Goal: Information Seeking & Learning: Find specific fact

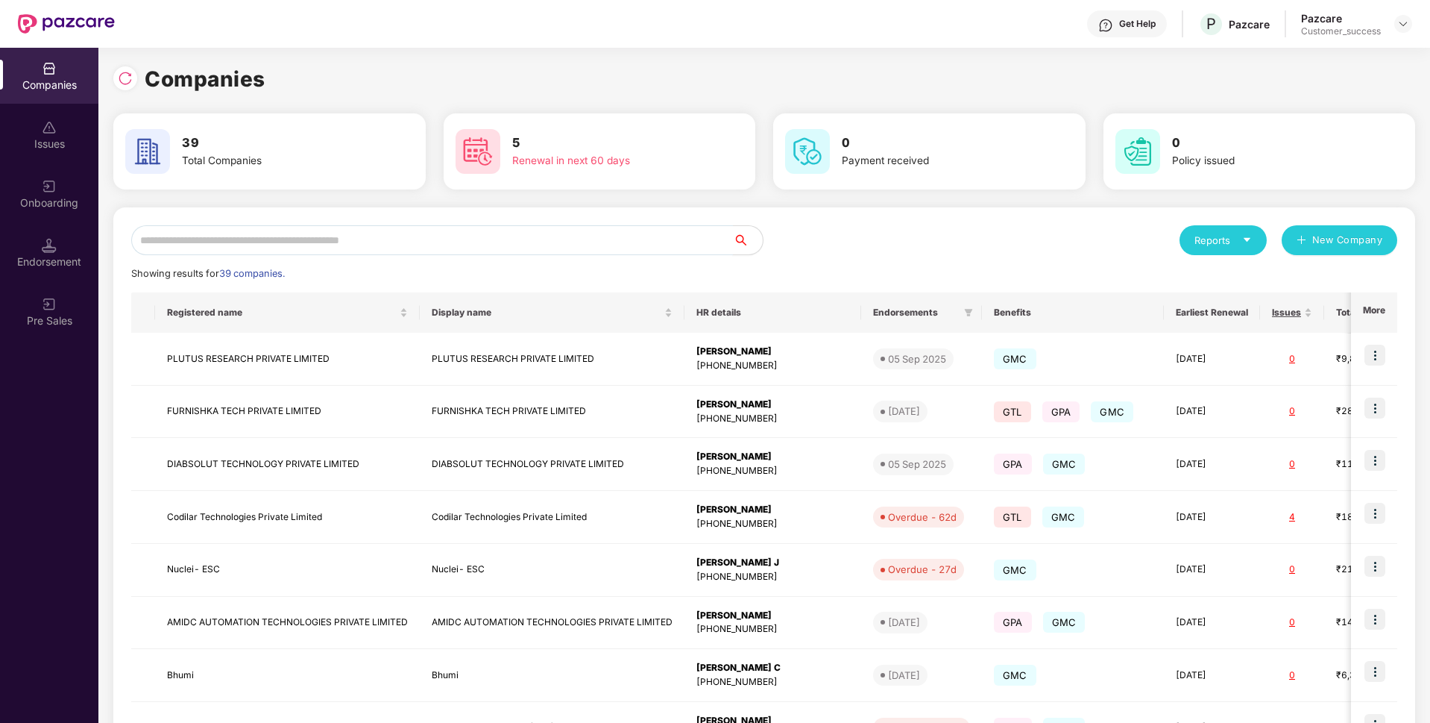
click at [502, 244] on input "text" at bounding box center [432, 240] width 602 height 30
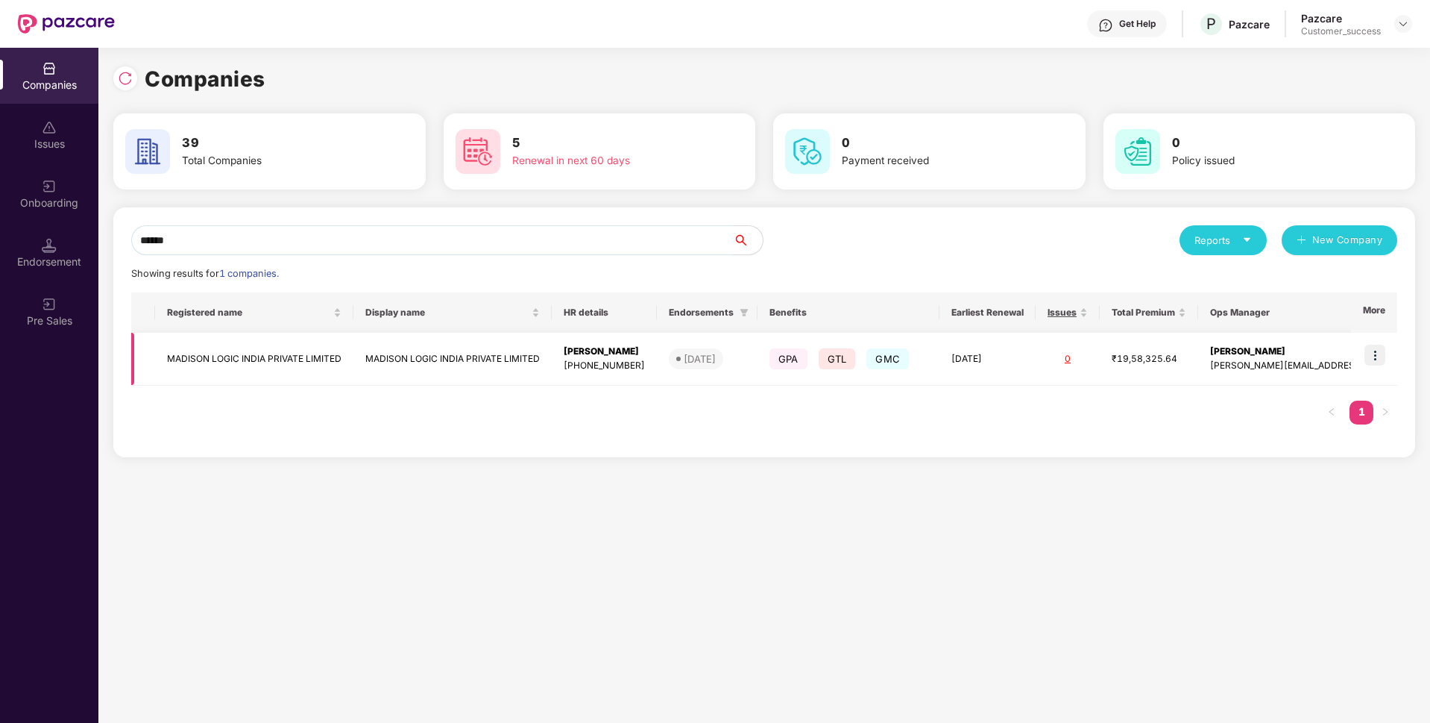
type input "******"
click at [1373, 350] on img at bounding box center [1375, 355] width 21 height 21
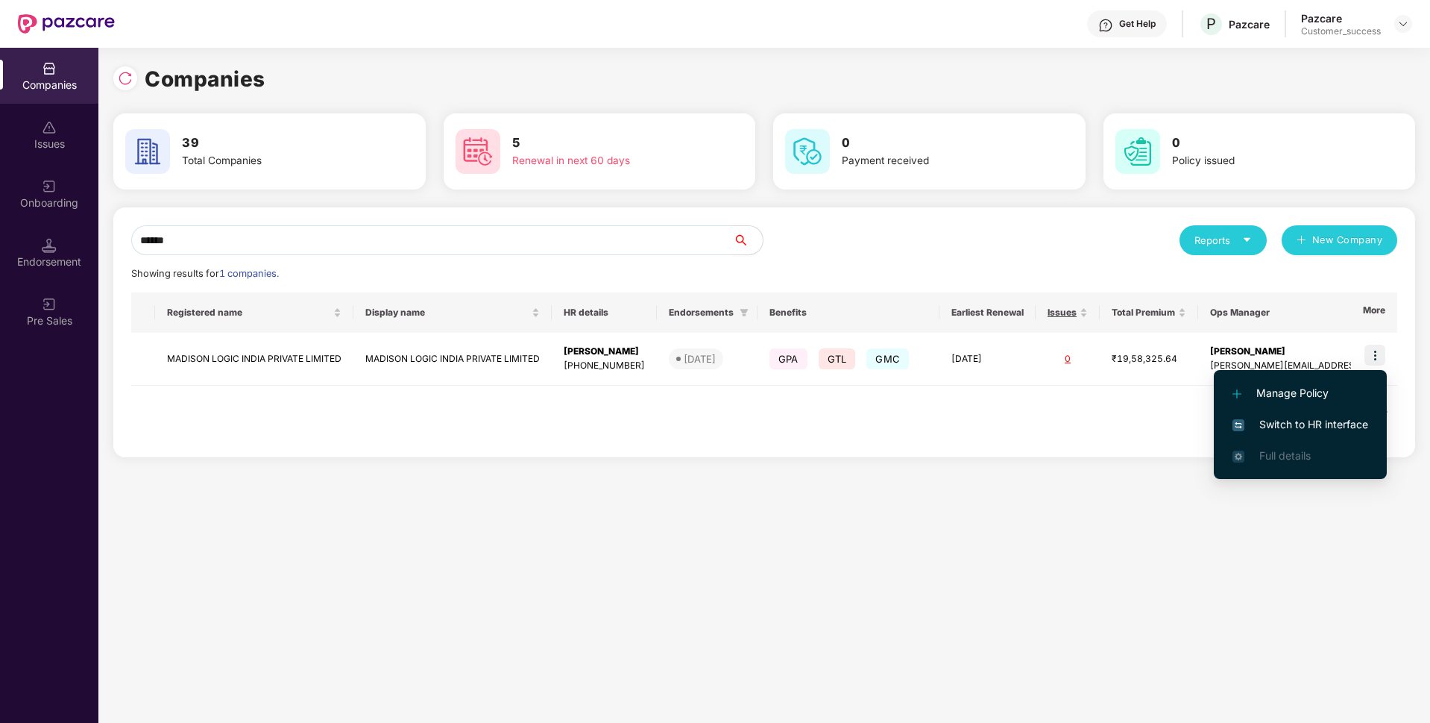
click at [1260, 420] on span "Switch to HR interface" at bounding box center [1301, 424] width 136 height 16
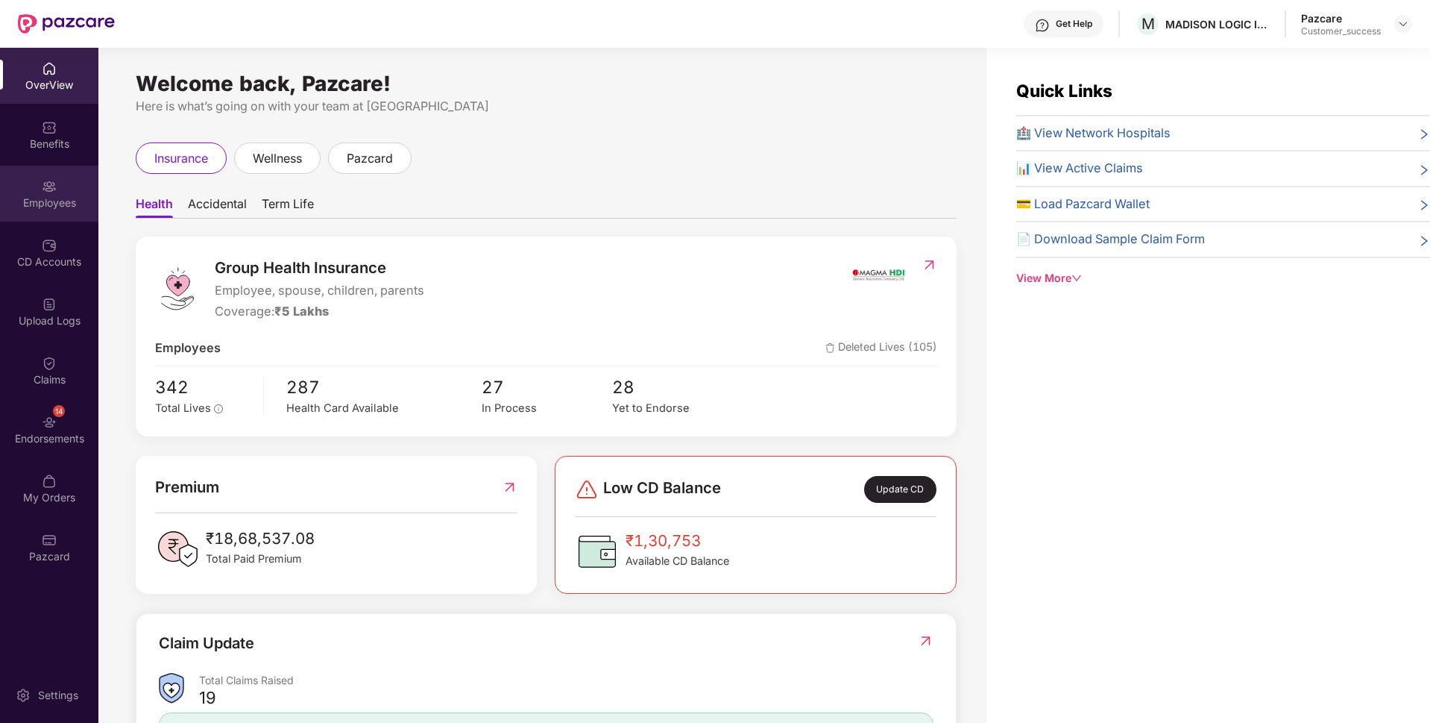
click at [16, 185] on div "Employees" at bounding box center [49, 194] width 98 height 56
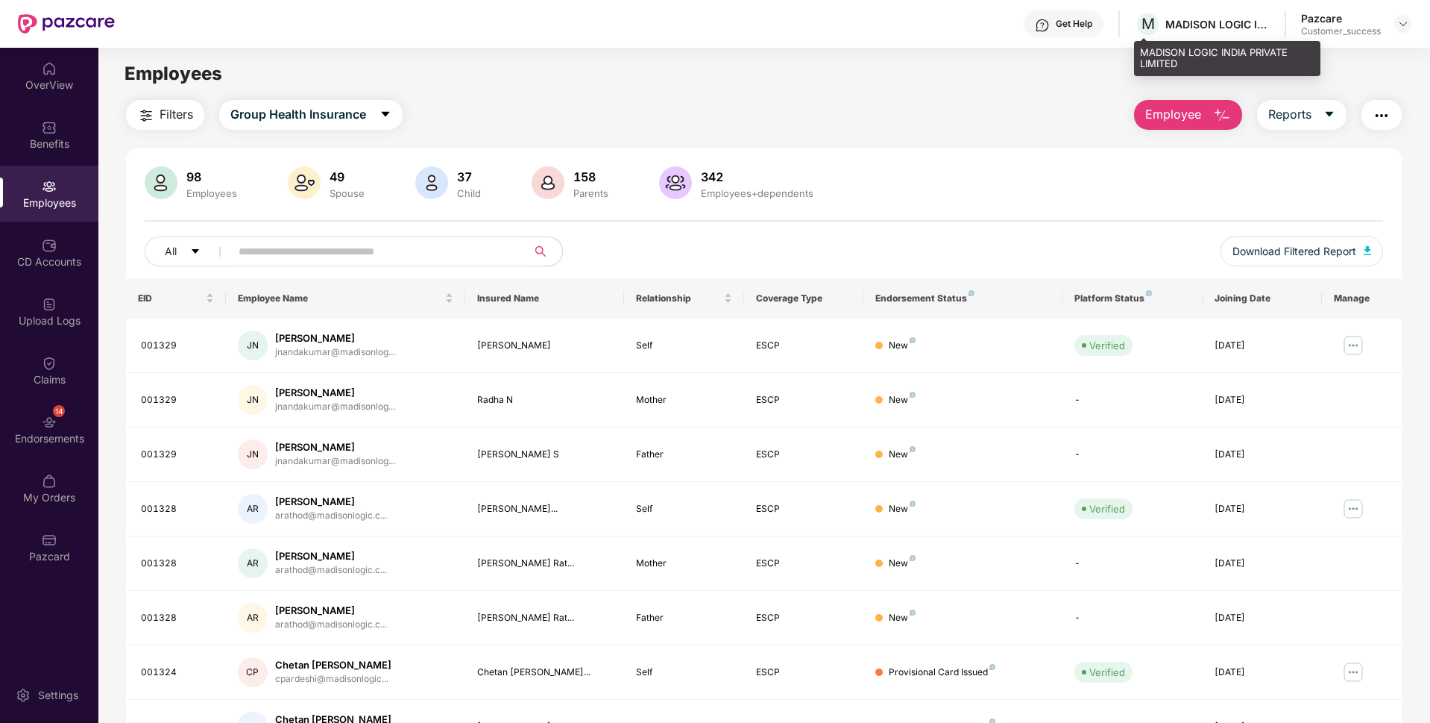
click at [1146, 67] on div "MADISON LOGIC INDIA PRIVATE LIMITED" at bounding box center [1227, 58] width 186 height 35
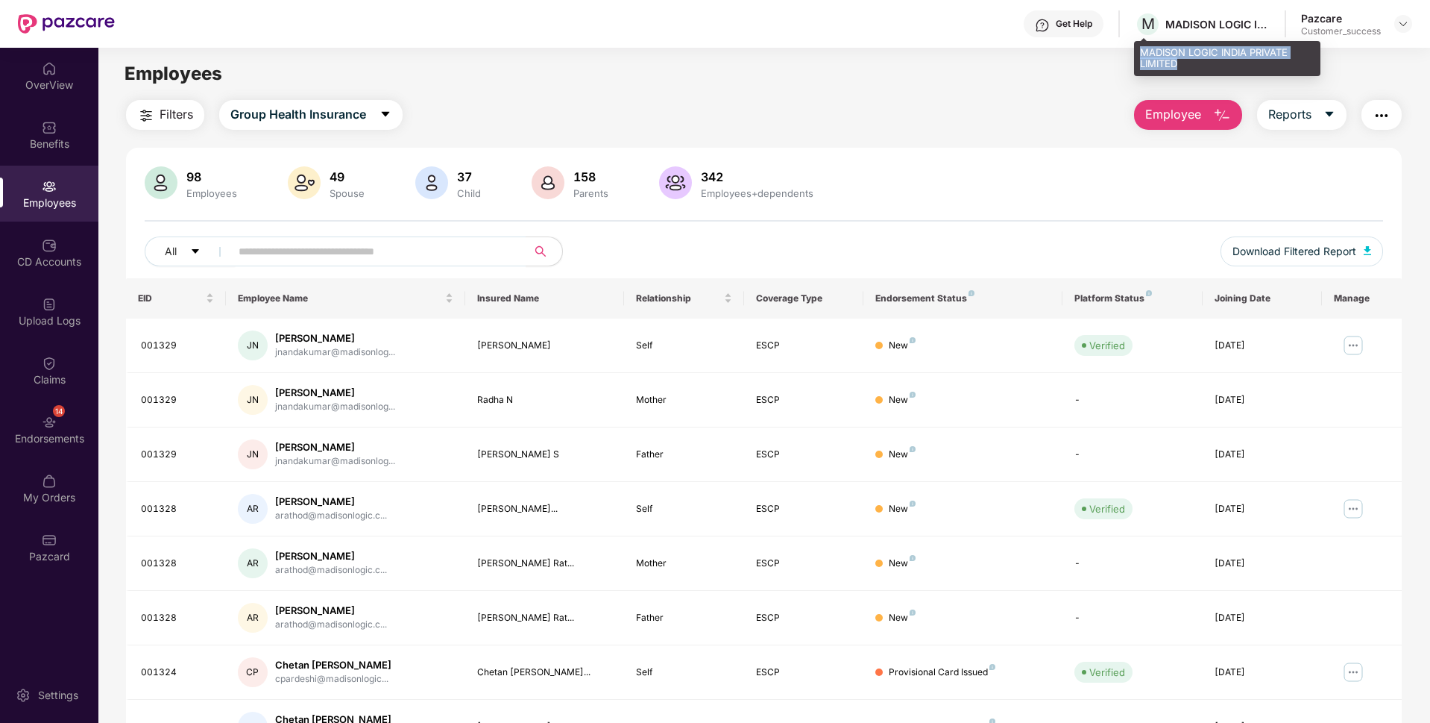
copy div "MADISON LOGIC INDIA PRIVATE LIMITED"
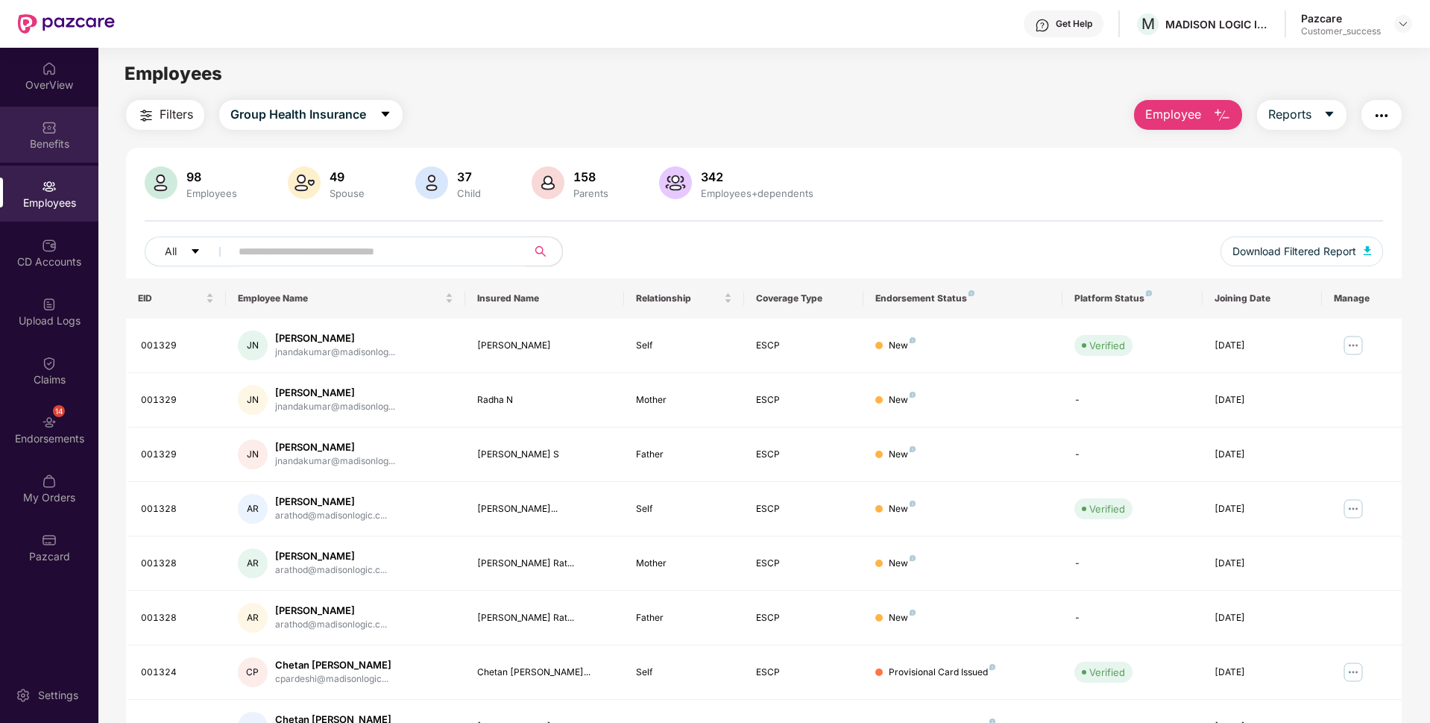
click at [52, 122] on img at bounding box center [49, 127] width 15 height 15
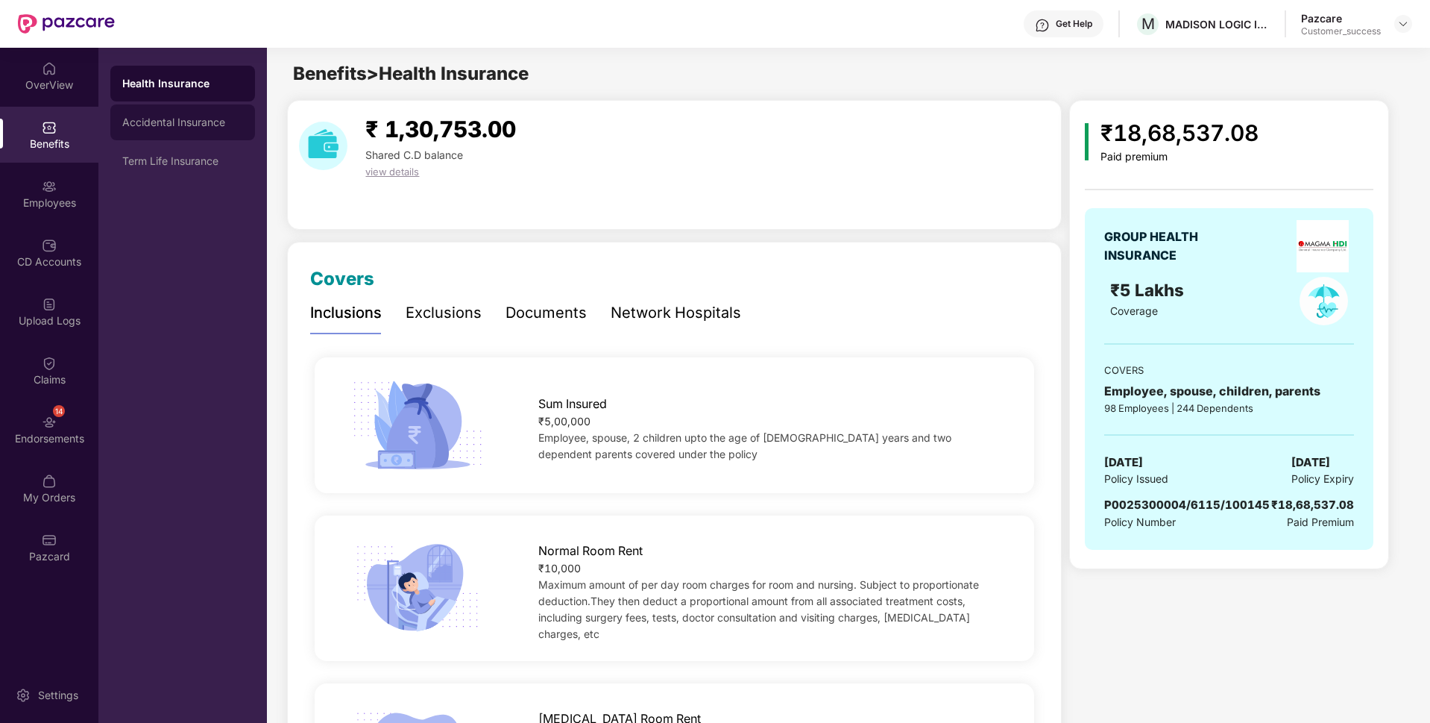
click at [189, 136] on div "Accidental Insurance" at bounding box center [182, 122] width 145 height 36
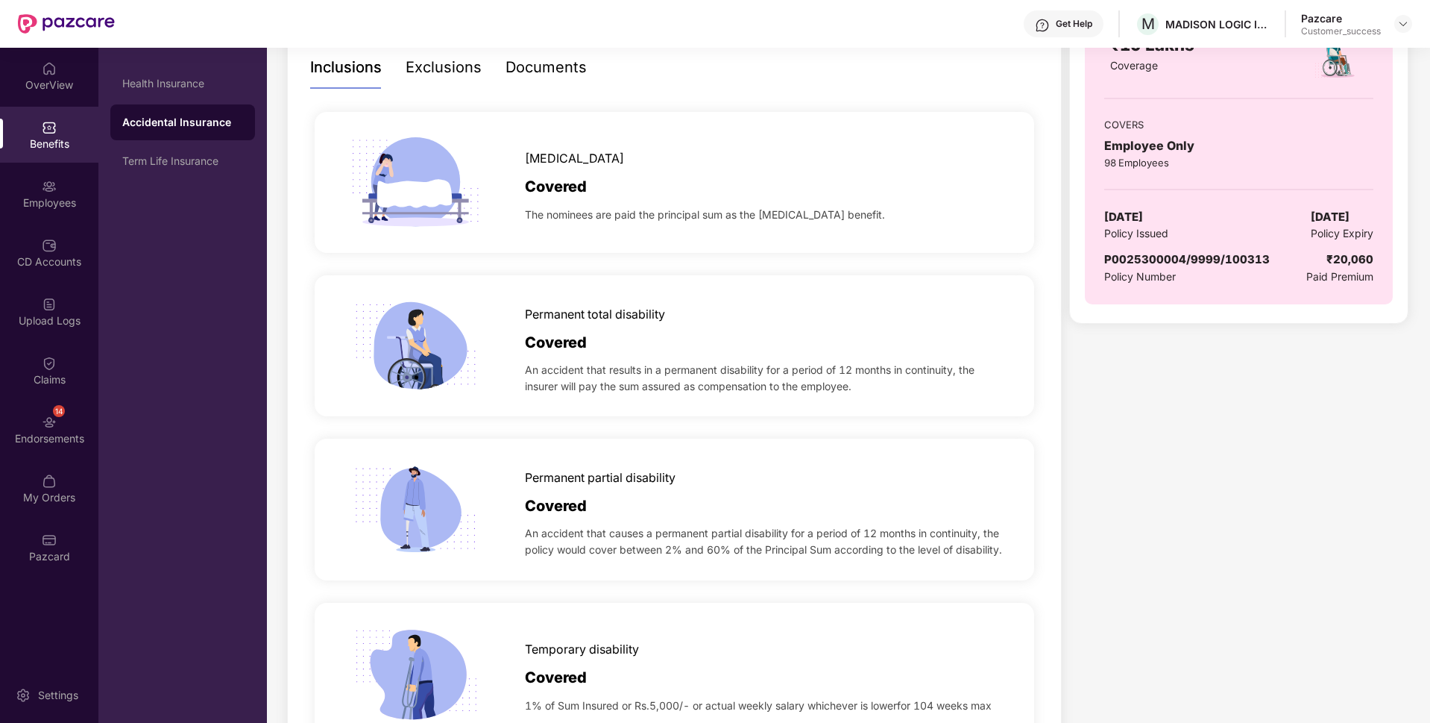
scroll to position [246, 0]
click at [206, 166] on div "Term Life Insurance" at bounding box center [182, 161] width 121 height 12
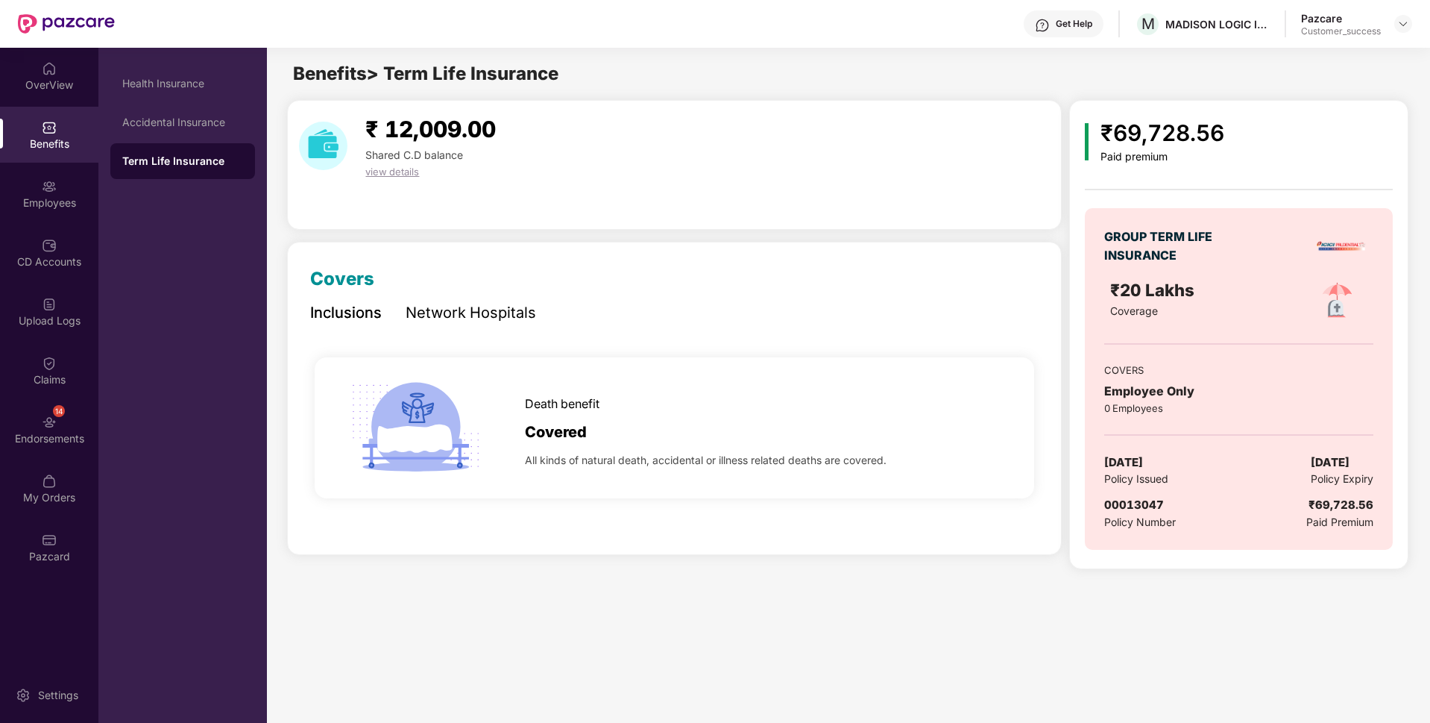
scroll to position [0, 0]
click at [178, 108] on div "Accidental Insurance" at bounding box center [182, 122] width 145 height 36
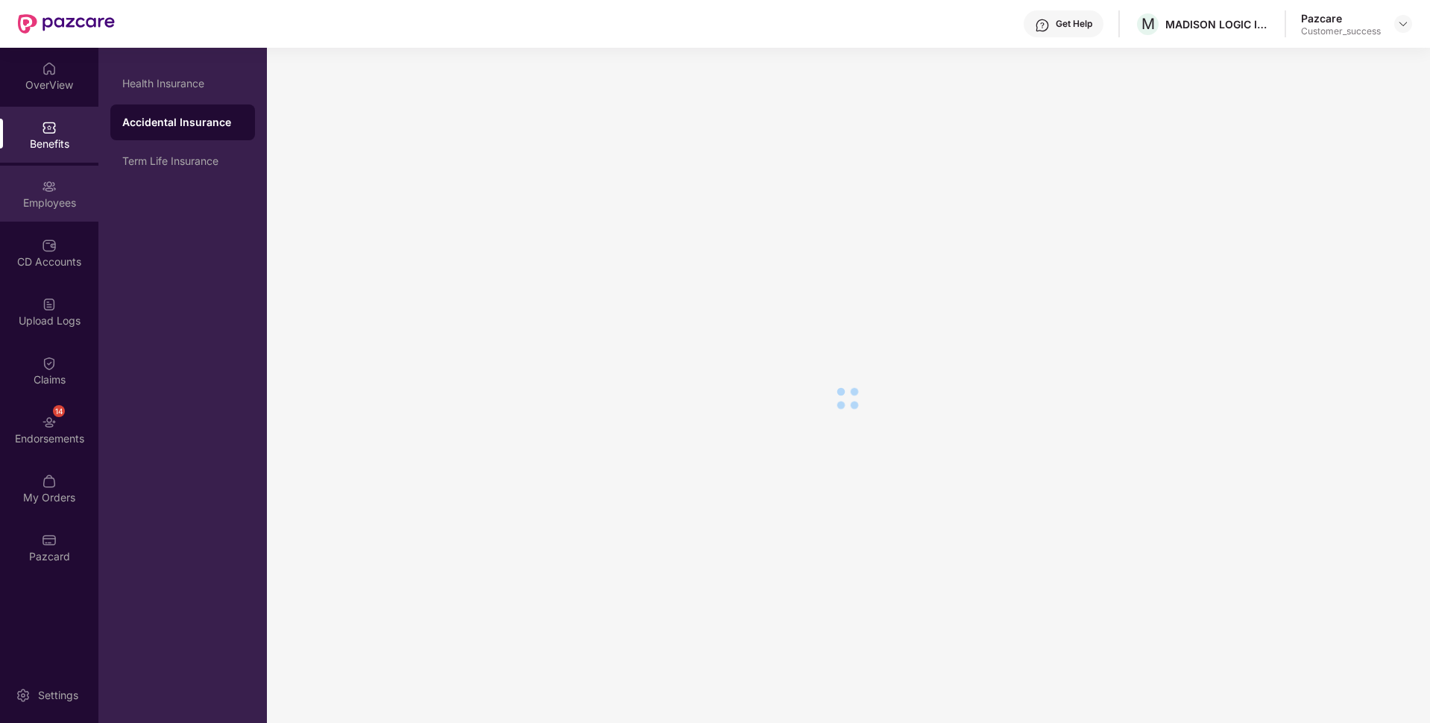
click at [65, 186] on div "Employees" at bounding box center [49, 194] width 98 height 56
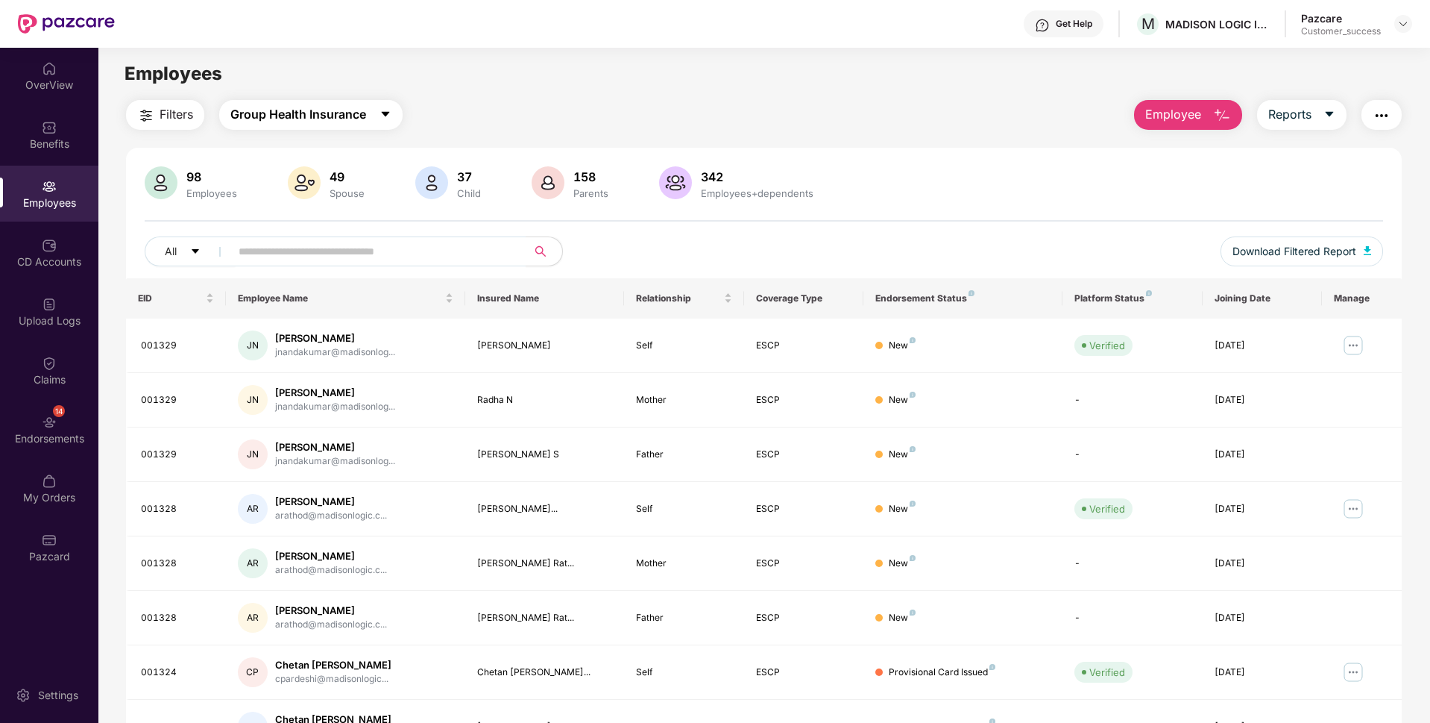
click at [269, 112] on span "Group Health Insurance" at bounding box center [298, 114] width 136 height 19
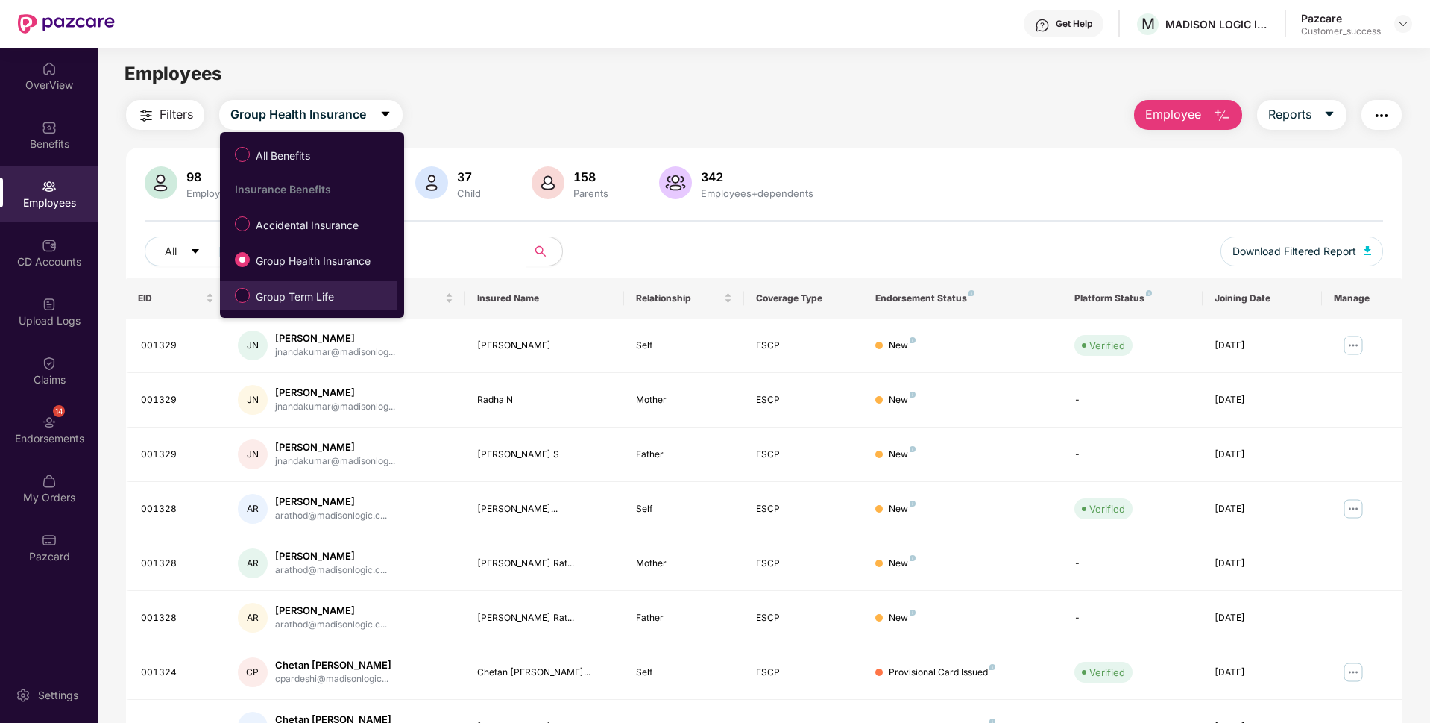
click at [264, 290] on span "Group Term Life" at bounding box center [295, 297] width 90 height 16
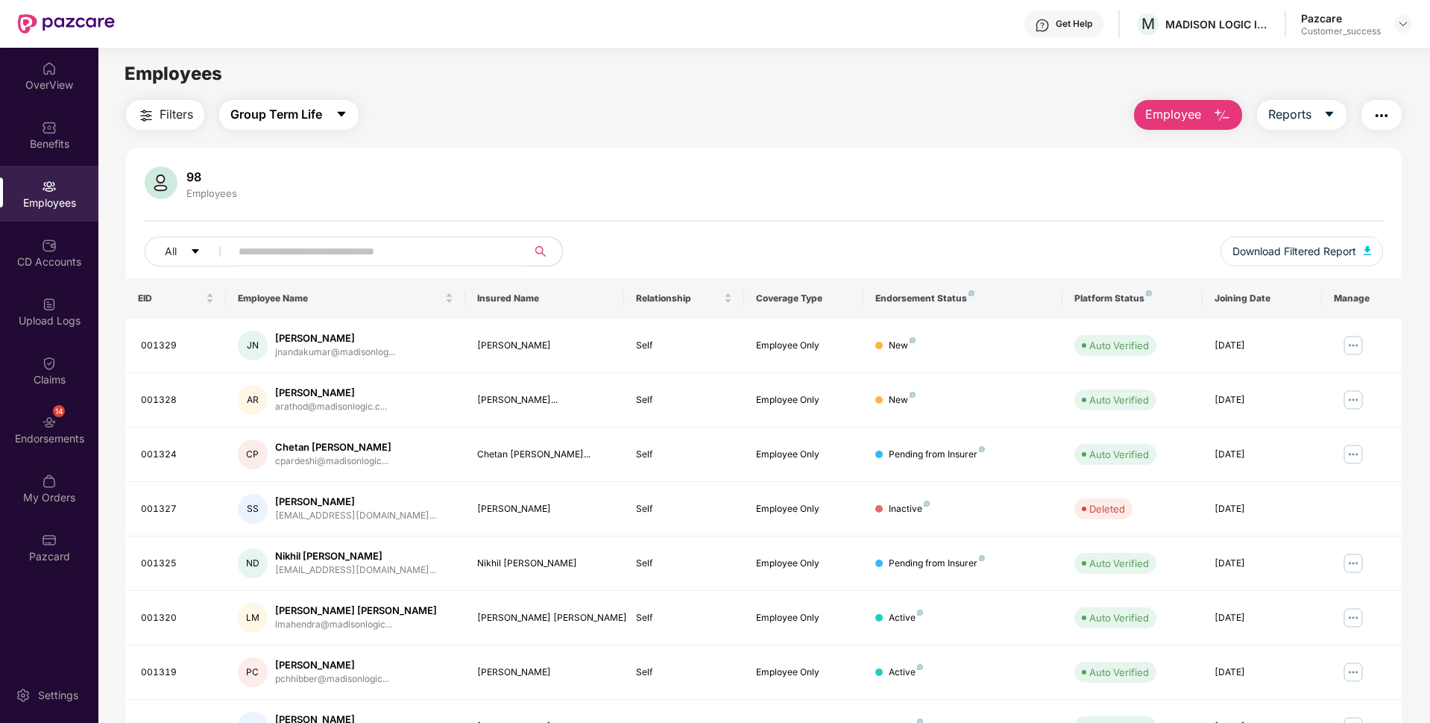
click at [268, 107] on span "Group Term Life" at bounding box center [276, 114] width 92 height 19
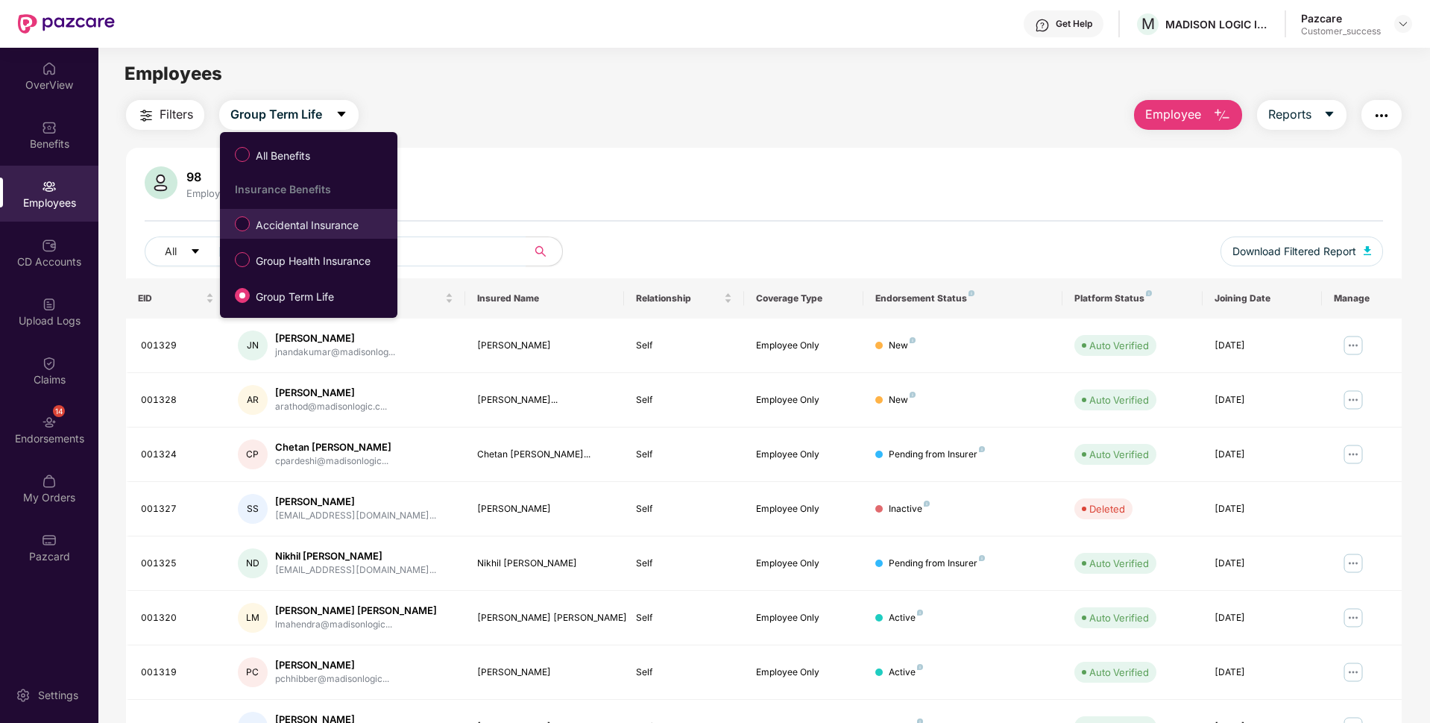
click at [282, 218] on span "Accidental Insurance" at bounding box center [307, 225] width 115 height 16
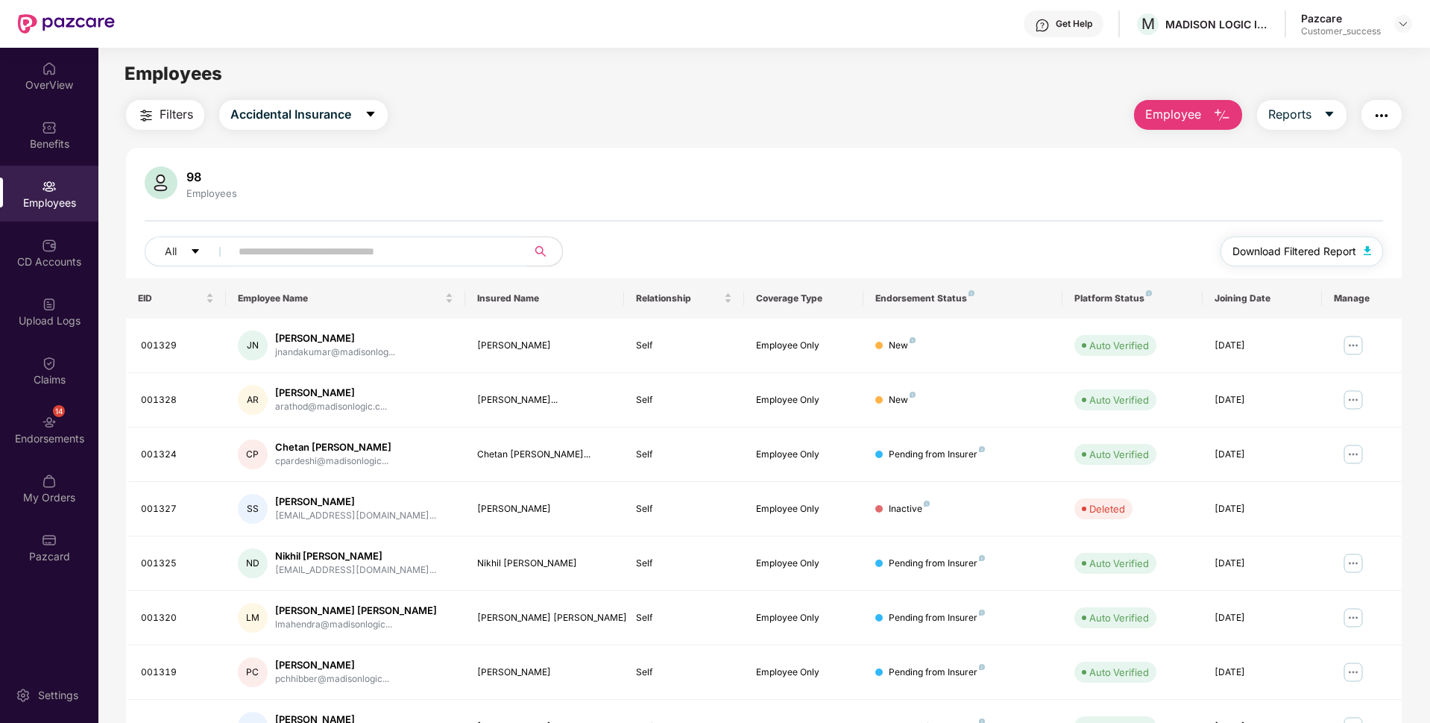
click at [1286, 251] on span "Download Filtered Report" at bounding box center [1295, 251] width 124 height 16
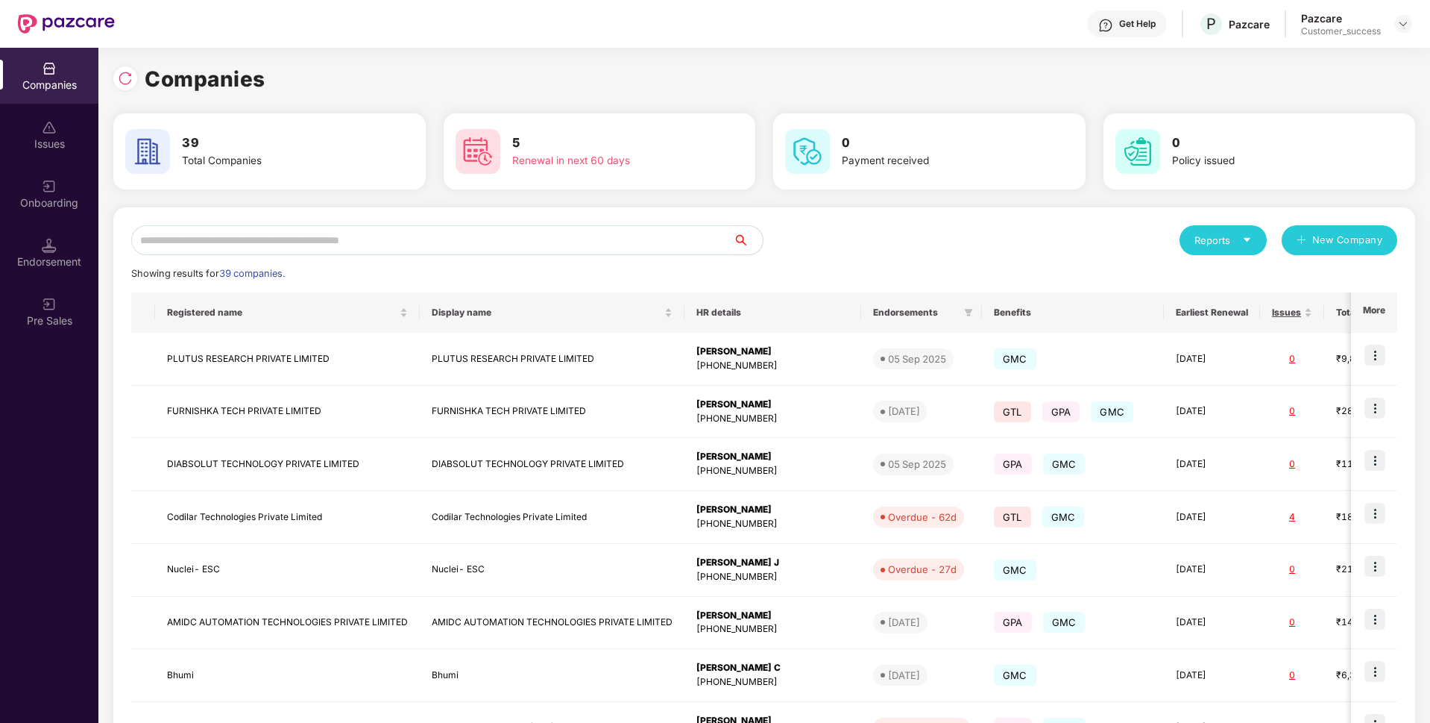
click at [397, 233] on input "text" at bounding box center [432, 240] width 602 height 30
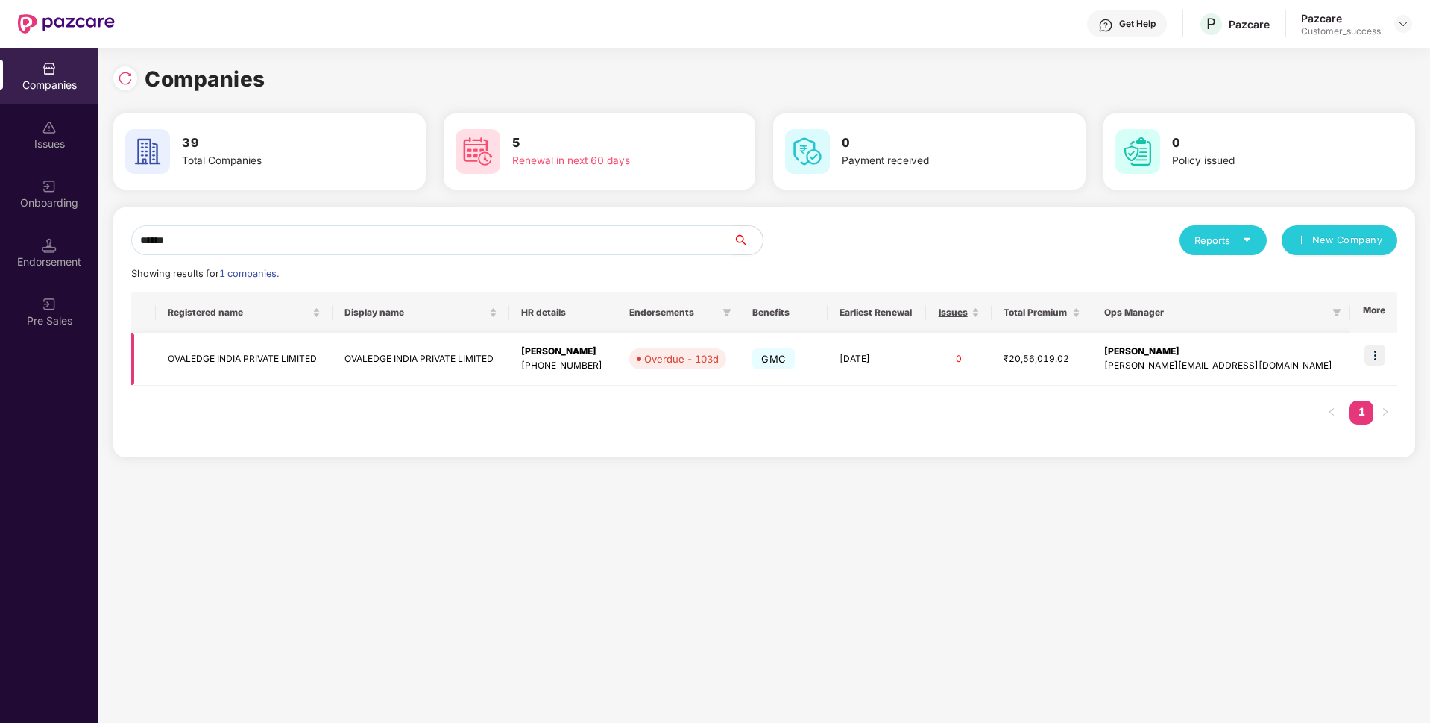
type input "******"
click at [1378, 362] on img at bounding box center [1375, 355] width 21 height 21
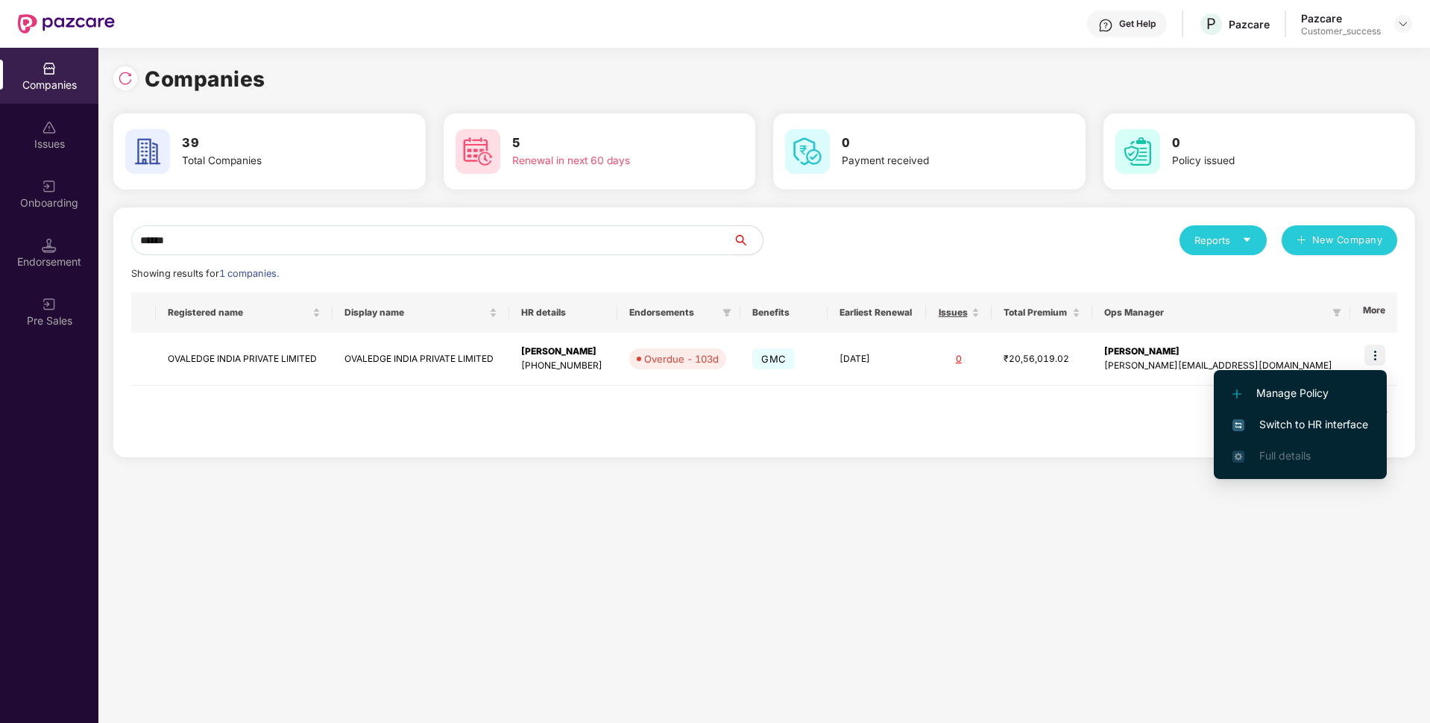
click at [1254, 424] on span "Switch to HR interface" at bounding box center [1301, 424] width 136 height 16
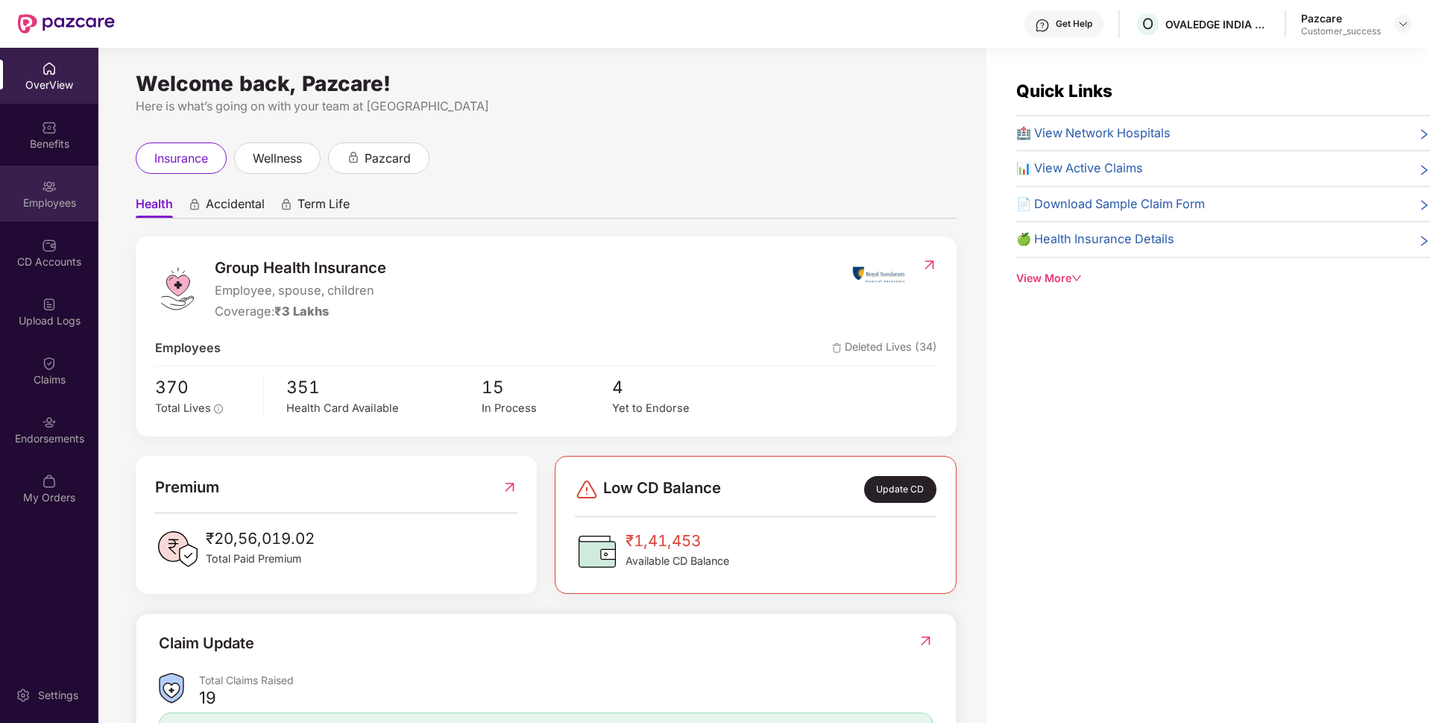
click at [53, 194] on div "Employees" at bounding box center [49, 194] width 98 height 56
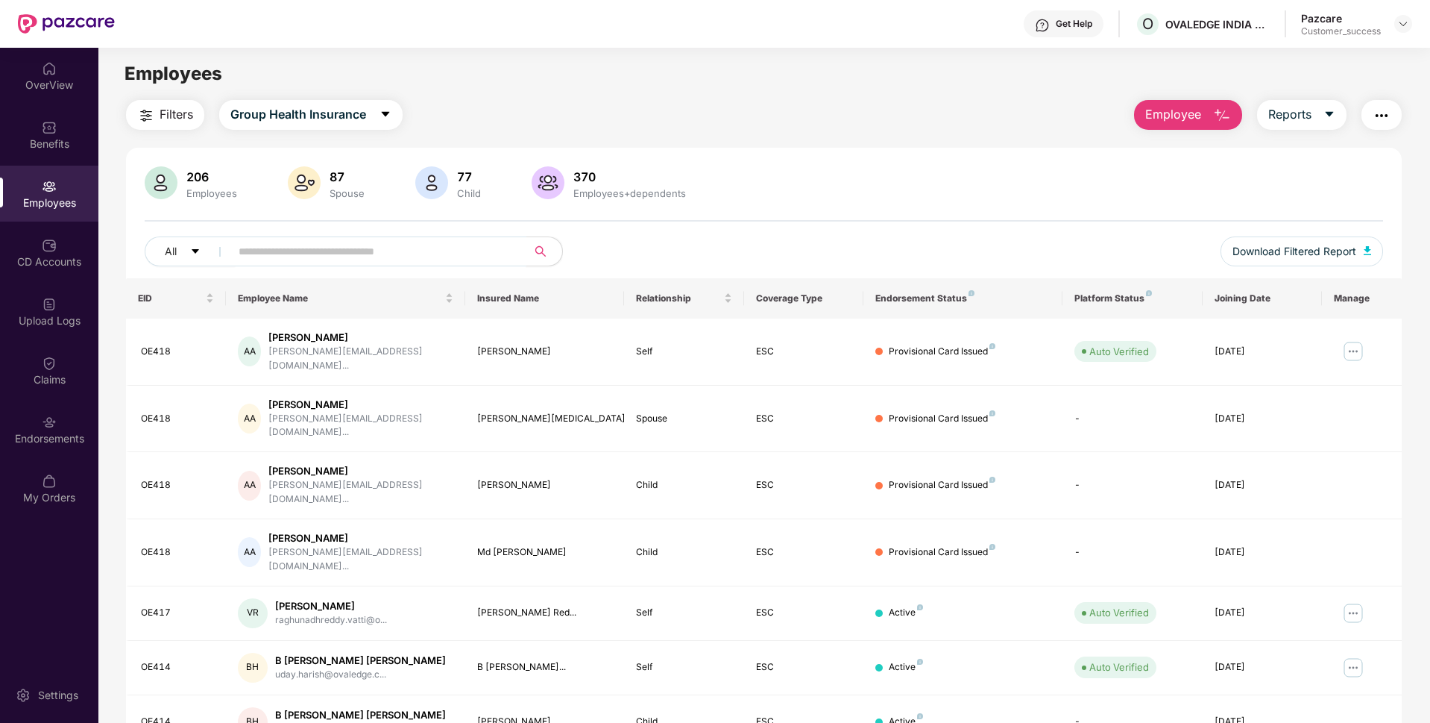
click at [382, 248] on input "text" at bounding box center [373, 251] width 268 height 22
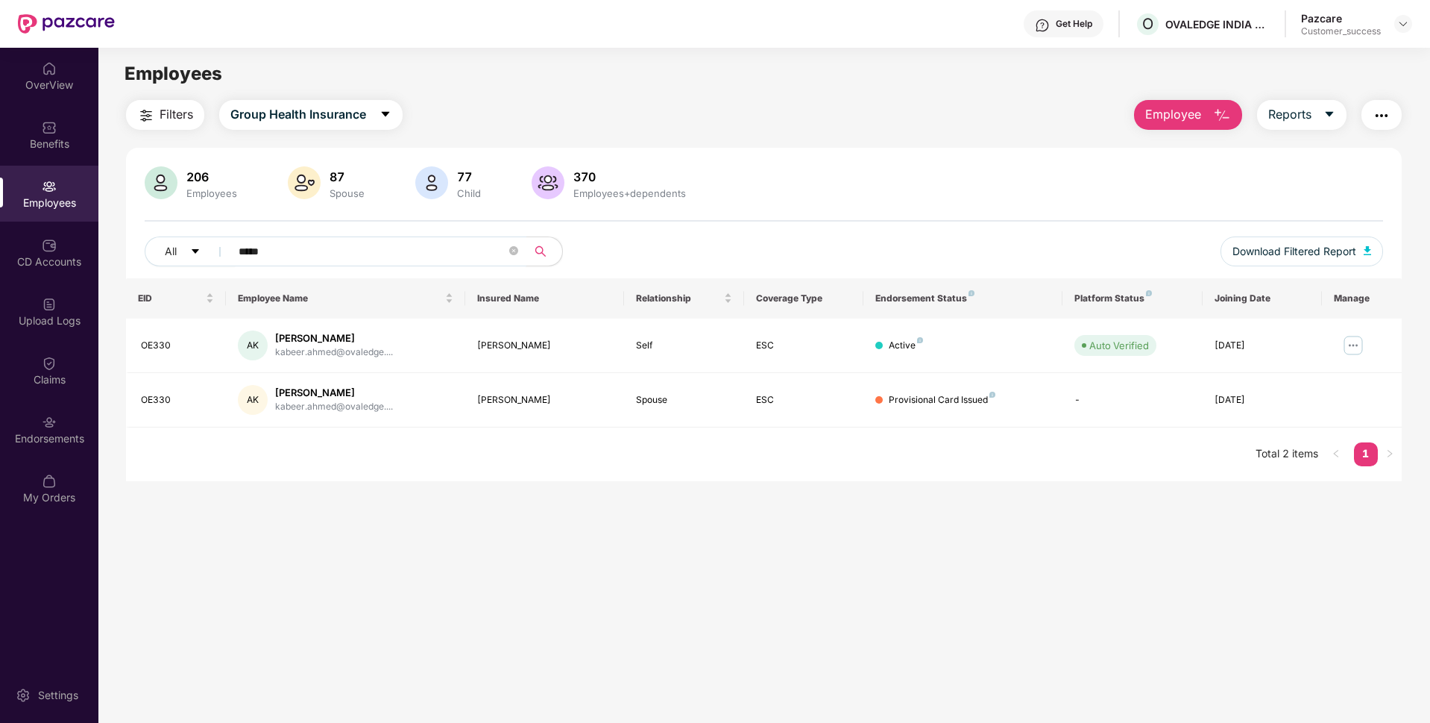
type input "*****"
click at [1143, 46] on div "OVALEDGE INDIA PRIVATE LIMITED" at bounding box center [1220, 53] width 173 height 24
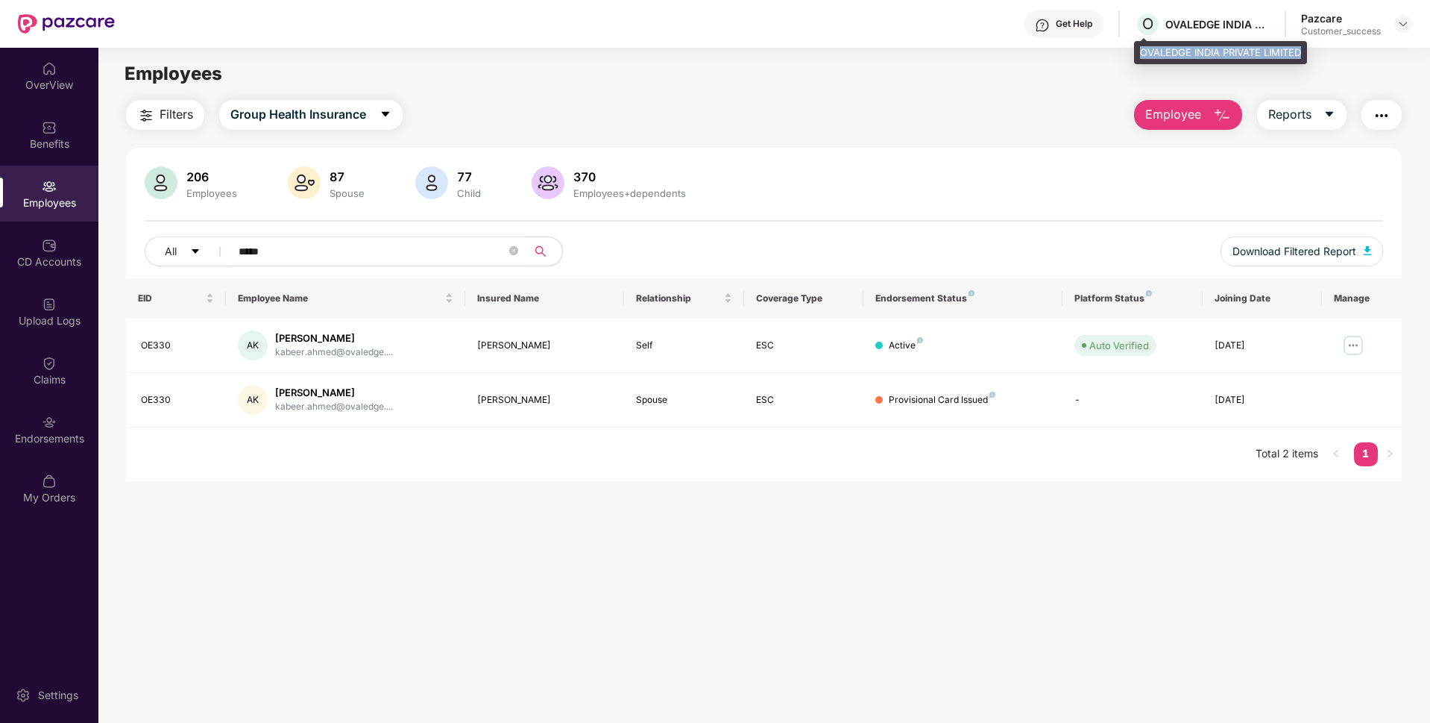
click at [1143, 46] on div "OVALEDGE INDIA PRIVATE LIMITED" at bounding box center [1220, 53] width 173 height 24
copy div "OVALEDGE INDIA PRIVATE LIMITED"
drag, startPoint x: 275, startPoint y: 336, endPoint x: 346, endPoint y: 336, distance: 70.8
click at [346, 336] on div "[PERSON_NAME]" at bounding box center [334, 338] width 118 height 14
copy div "[PERSON_NAME]"
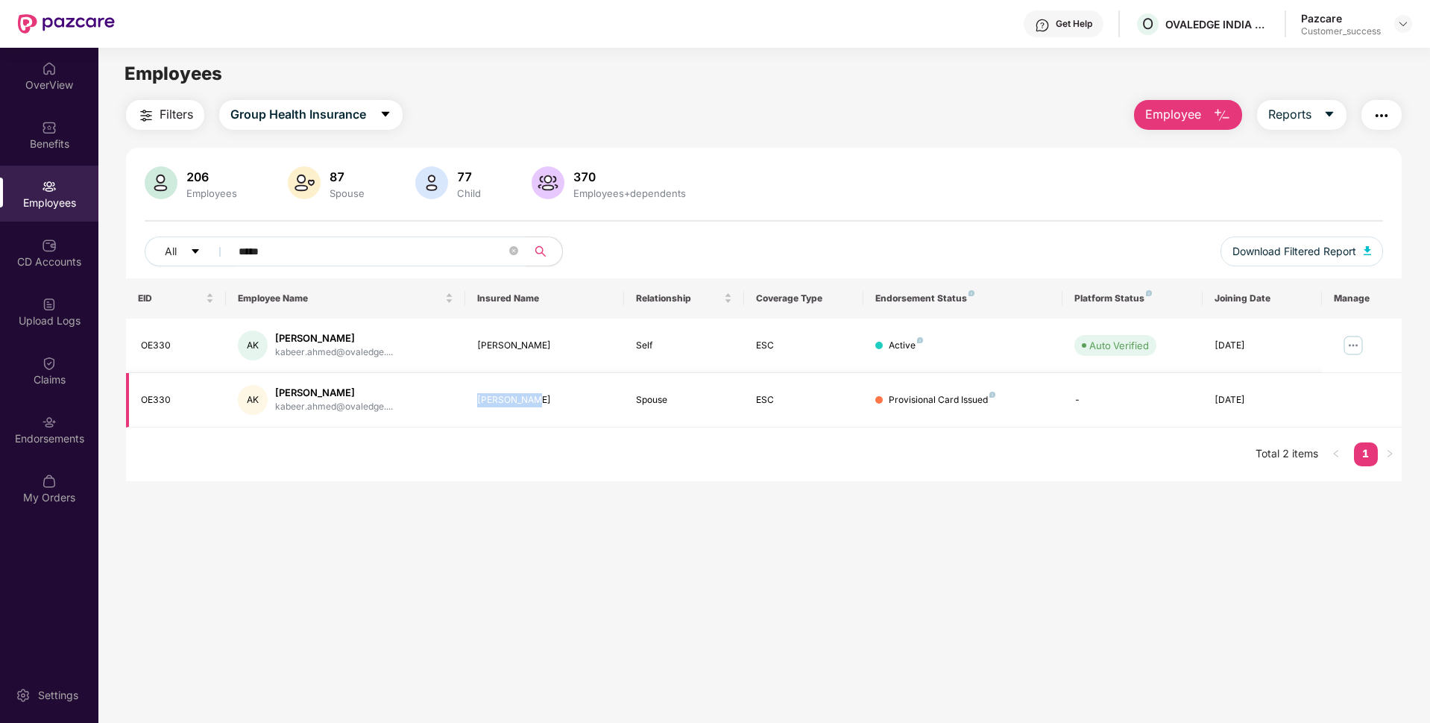
drag, startPoint x: 469, startPoint y: 400, endPoint x: 537, endPoint y: 400, distance: 67.9
click at [537, 400] on td "[PERSON_NAME]" at bounding box center [545, 400] width 160 height 54
copy div "[PERSON_NAME]"
click at [1361, 349] on img at bounding box center [1354, 345] width 24 height 24
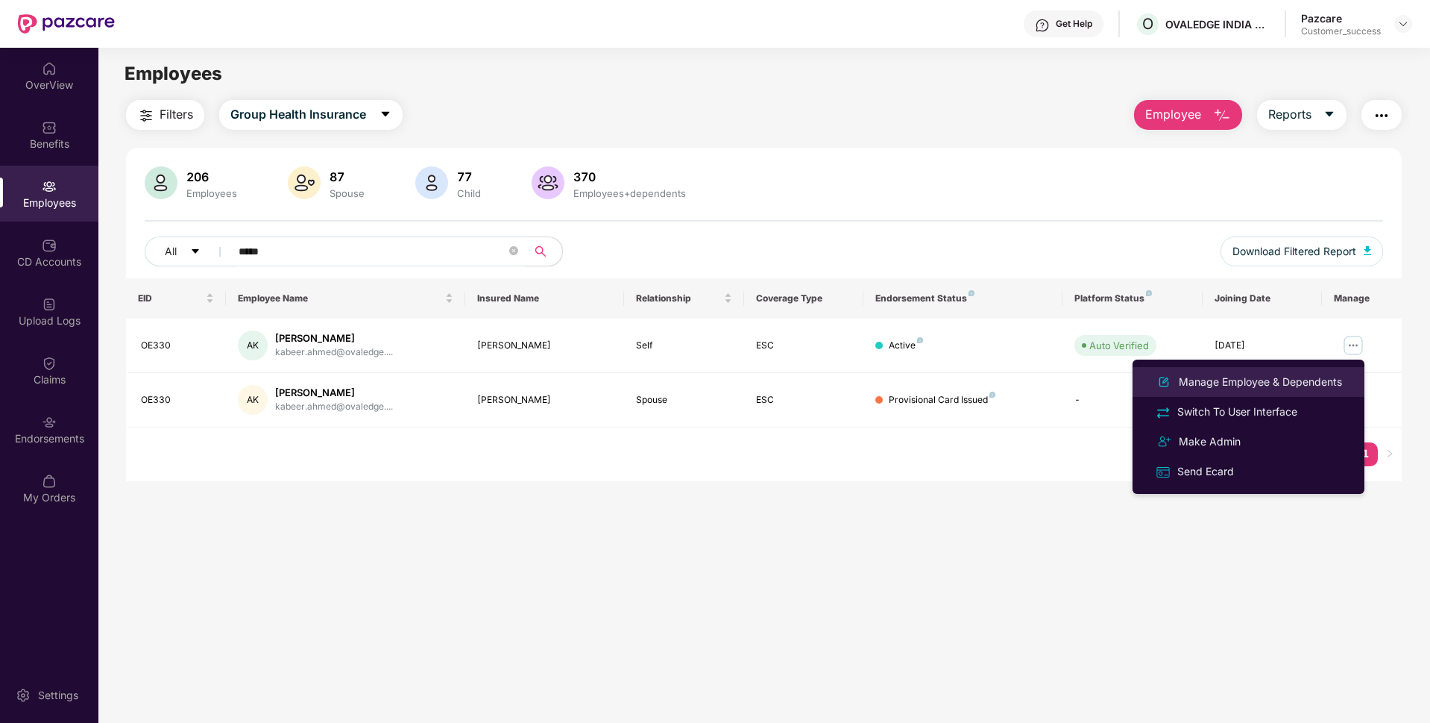
click at [1298, 371] on li "Manage Employee & Dependents" at bounding box center [1249, 382] width 232 height 30
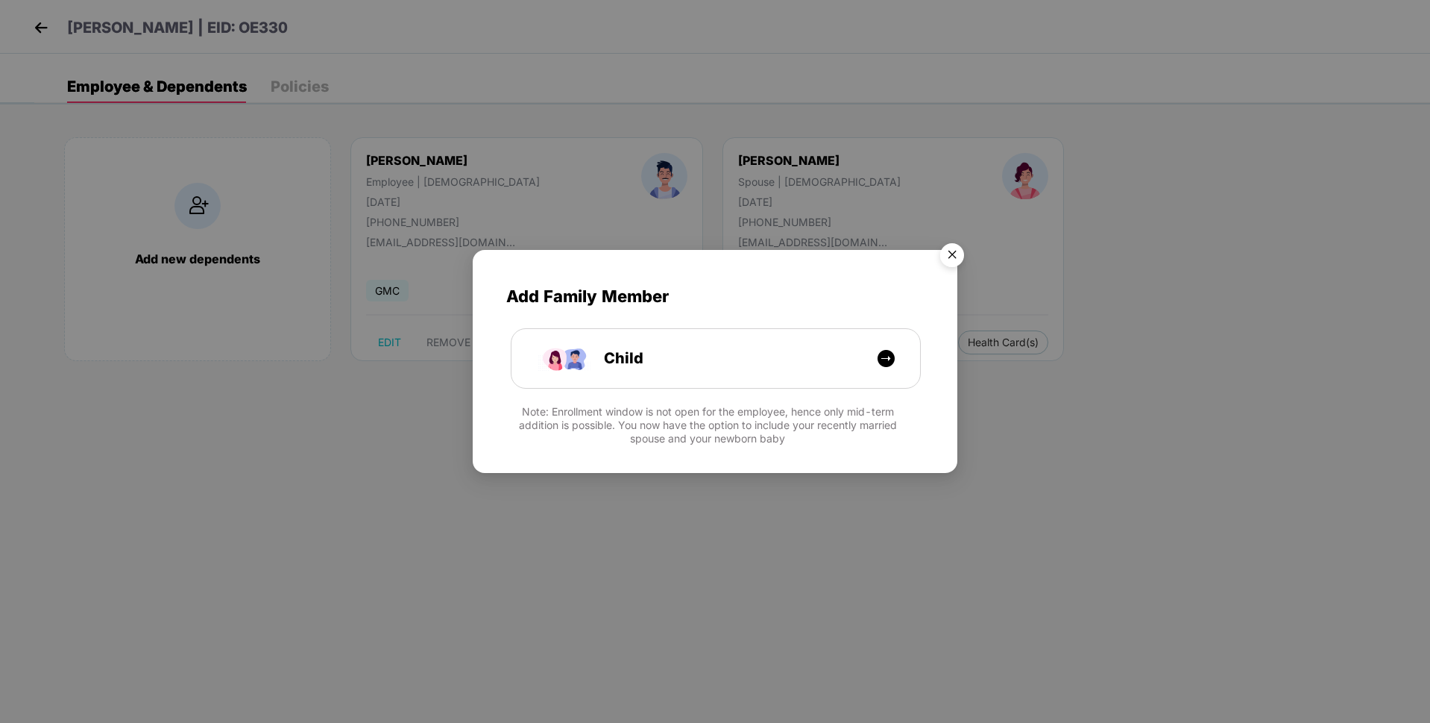
click at [947, 250] on img "Close" at bounding box center [952, 257] width 42 height 42
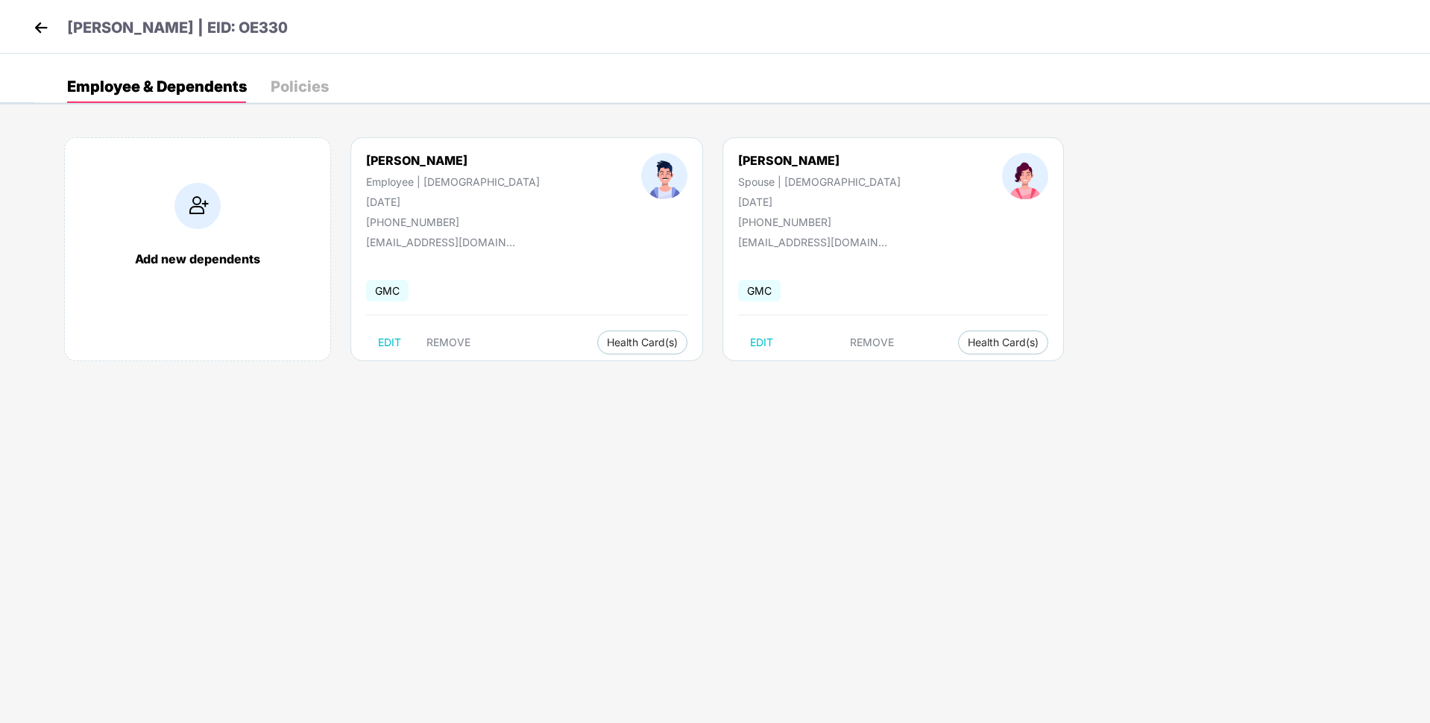
drag, startPoint x: 363, startPoint y: 204, endPoint x: 488, endPoint y: 192, distance: 125.8
click at [488, 192] on div "[PERSON_NAME] Employee | [DEMOGRAPHIC_DATA] [DATE] [PHONE_NUMBER]" at bounding box center [452, 190] width 275 height 75
copy div "[DATE]"
click at [738, 206] on div "[DATE]" at bounding box center [819, 201] width 163 height 13
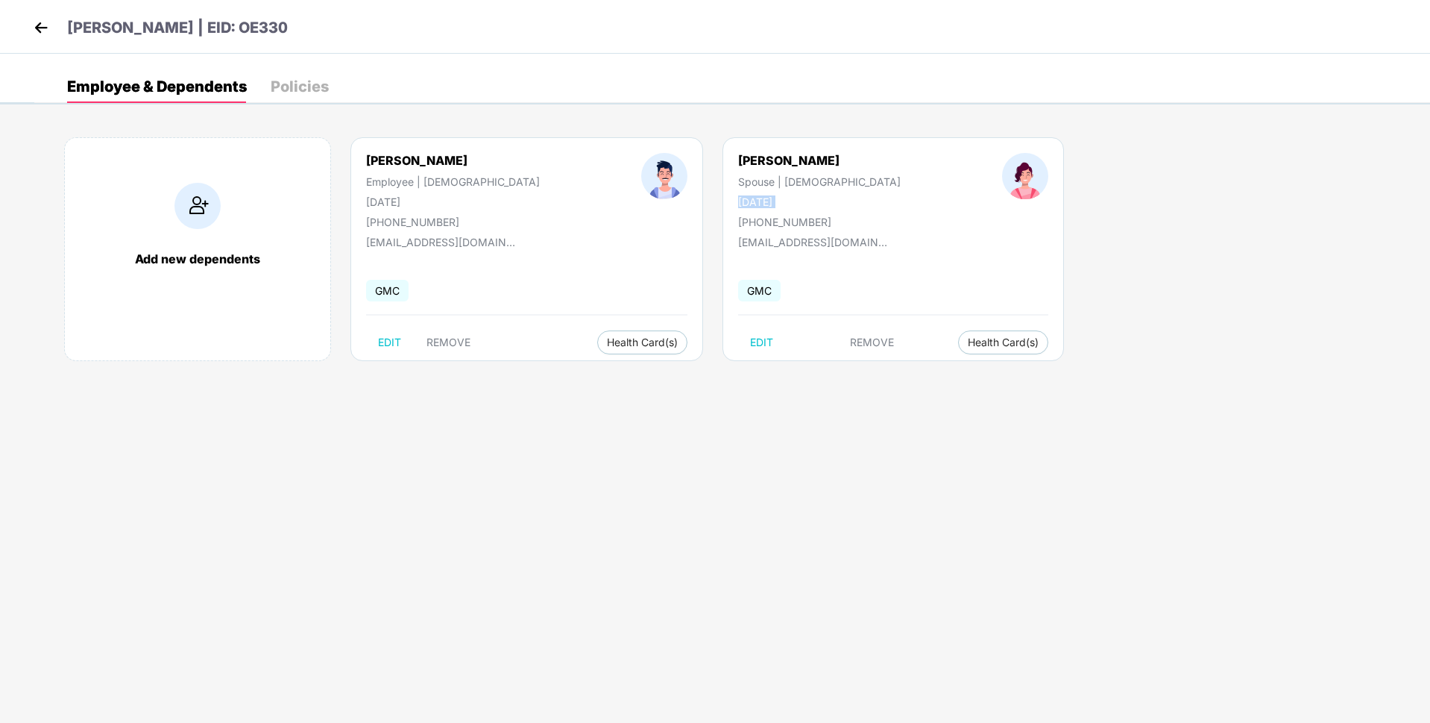
click at [738, 206] on div "[DATE]" at bounding box center [819, 201] width 163 height 13
copy div "[DATE]"
click at [297, 91] on div "Policies" at bounding box center [300, 86] width 58 height 15
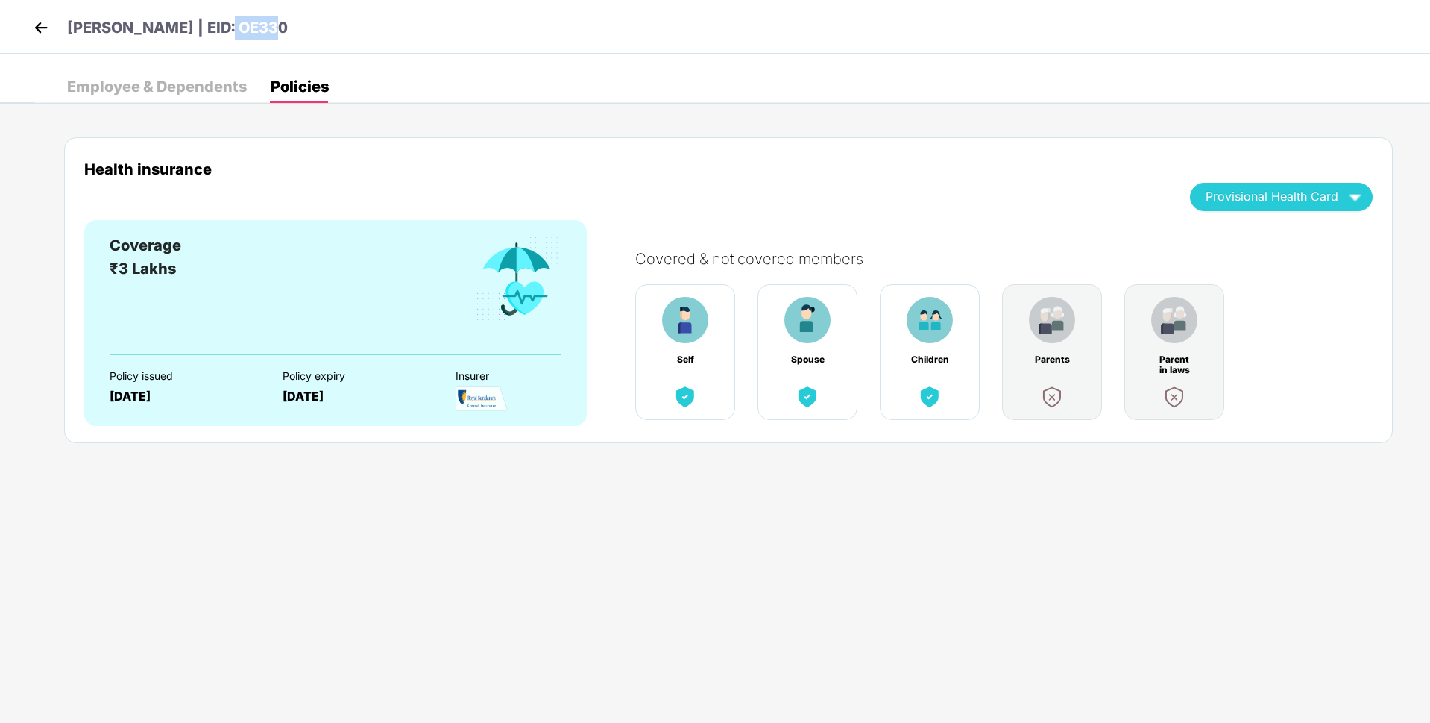
drag, startPoint x: 227, startPoint y: 28, endPoint x: 307, endPoint y: 27, distance: 80.5
click at [307, 27] on div "[PERSON_NAME] | EID: OE330" at bounding box center [715, 27] width 1430 height 54
copy p "OE330"
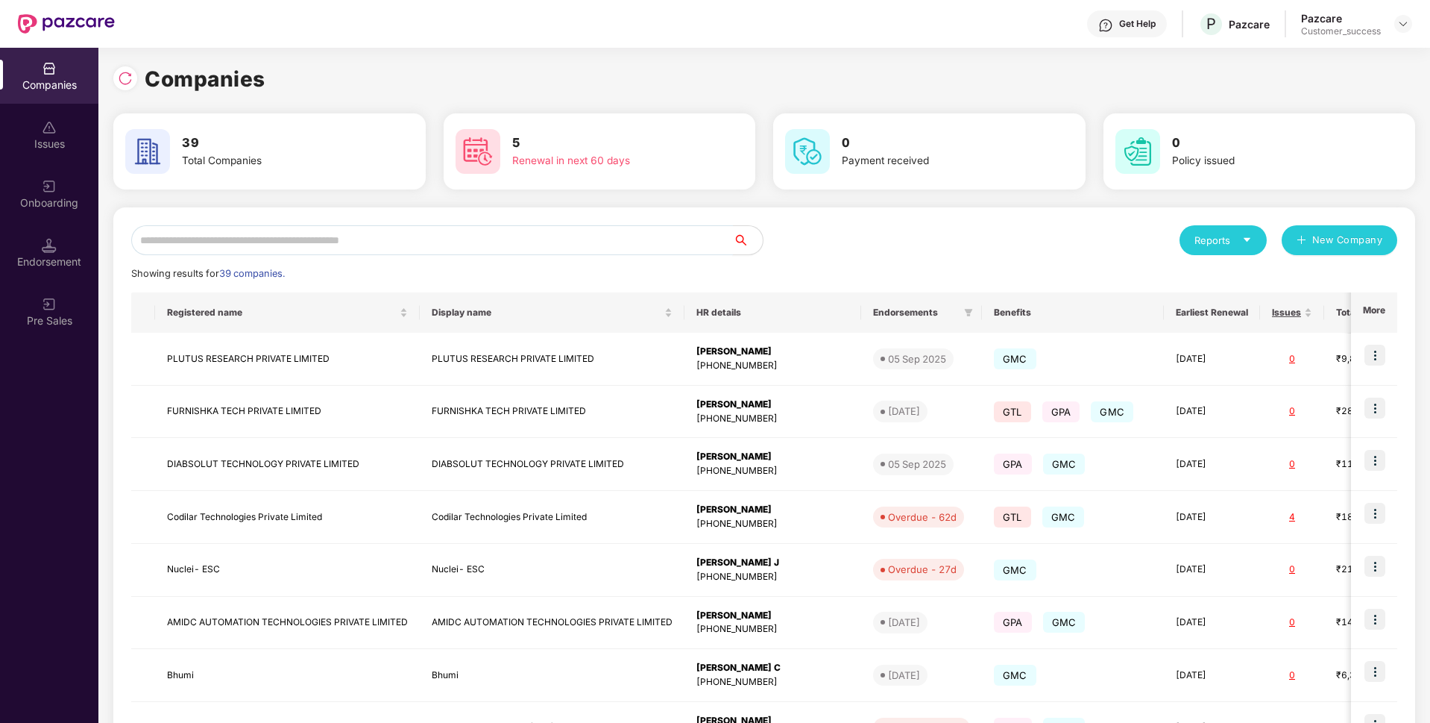
click at [540, 230] on input "text" at bounding box center [432, 240] width 602 height 30
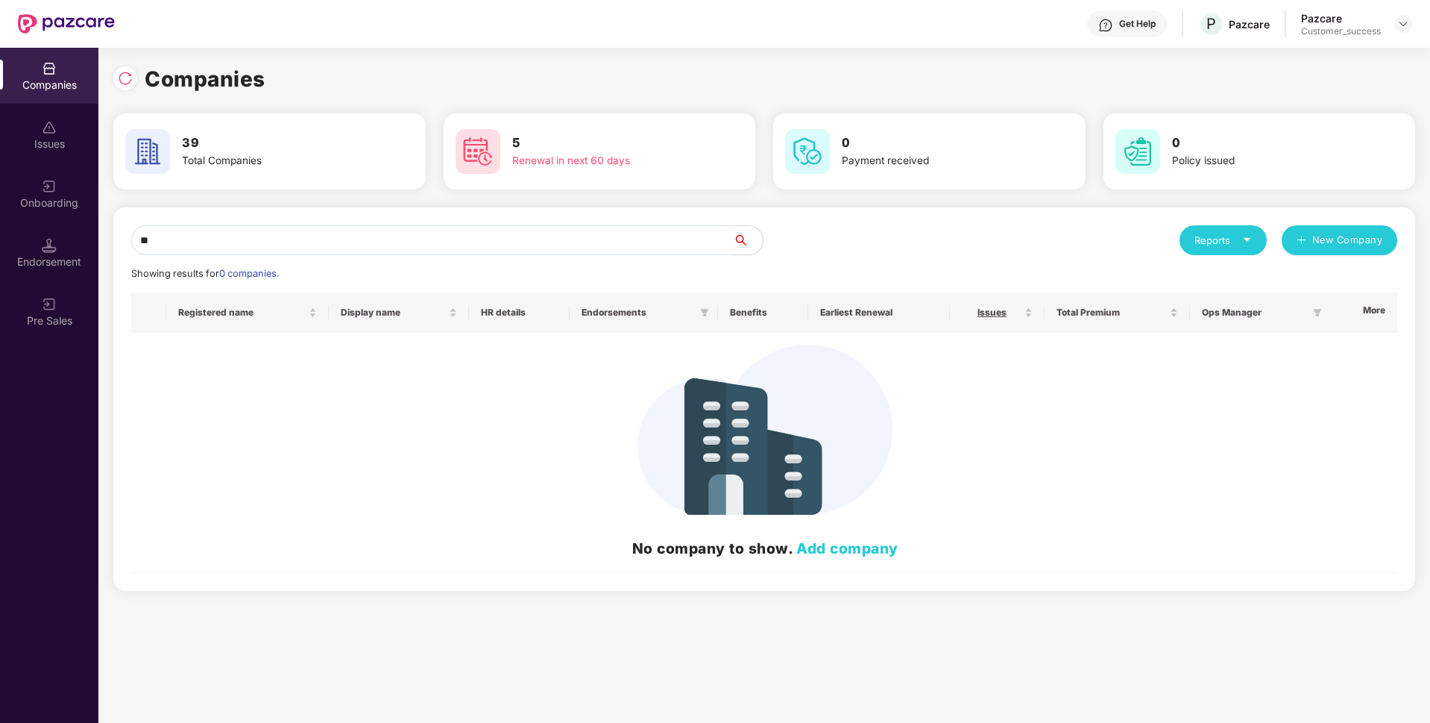
type input "*"
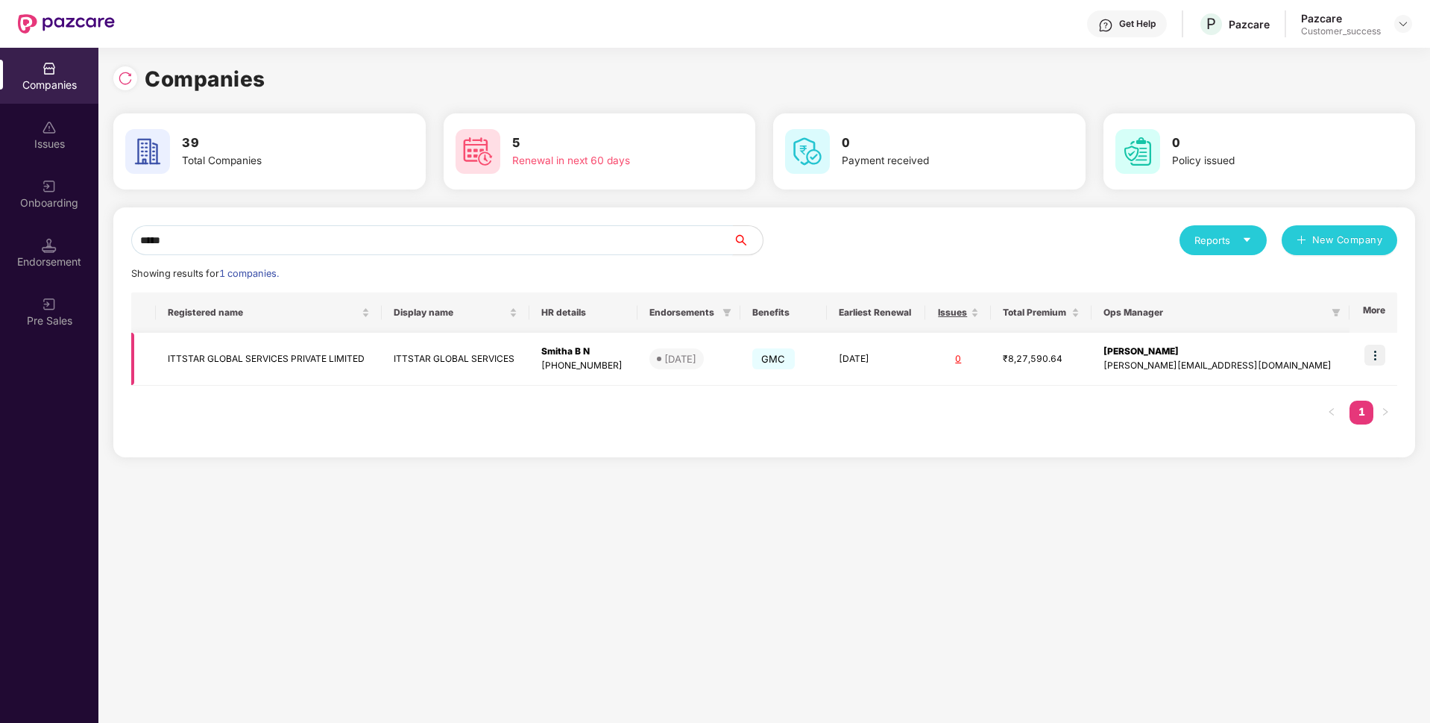
type input "*****"
click at [1387, 359] on td at bounding box center [1374, 359] width 48 height 53
click at [1383, 344] on td at bounding box center [1374, 359] width 48 height 53
click at [1369, 357] on img at bounding box center [1375, 355] width 21 height 21
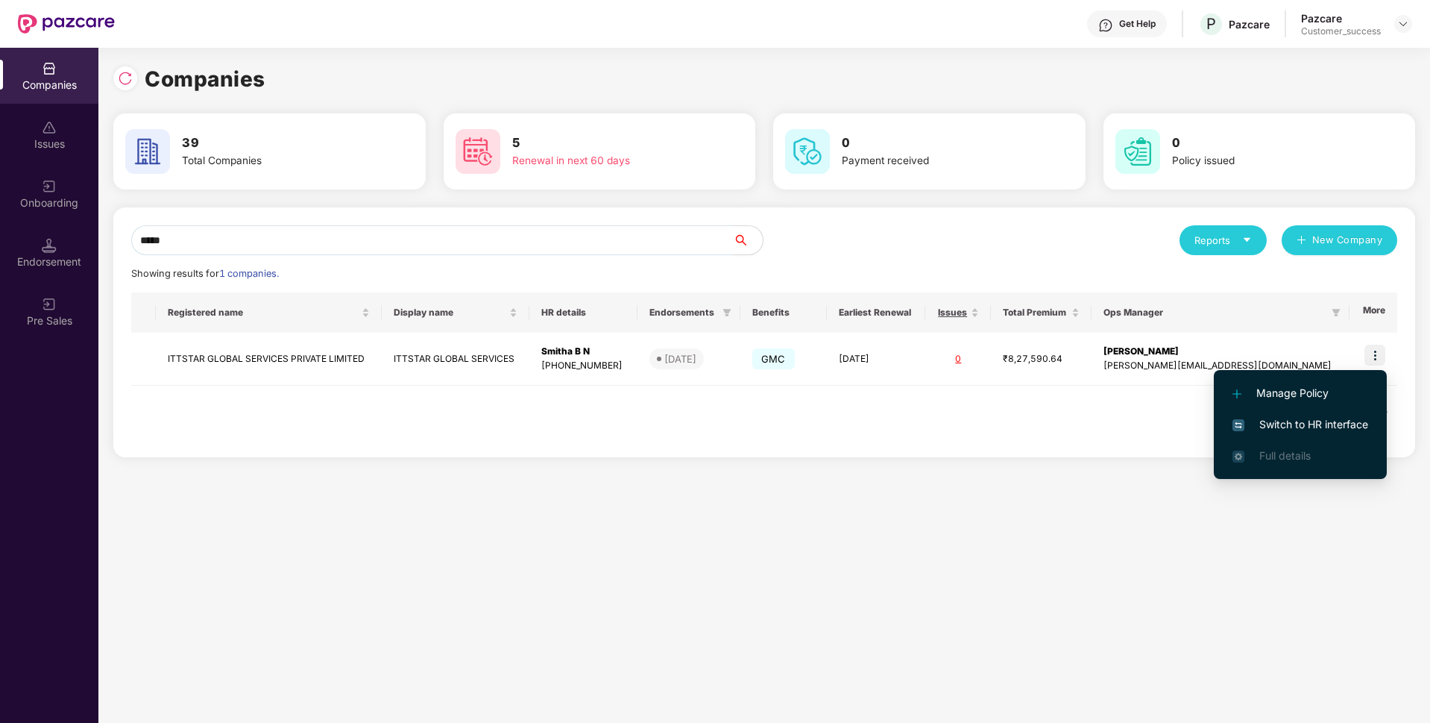
click at [1276, 424] on span "Switch to HR interface" at bounding box center [1301, 424] width 136 height 16
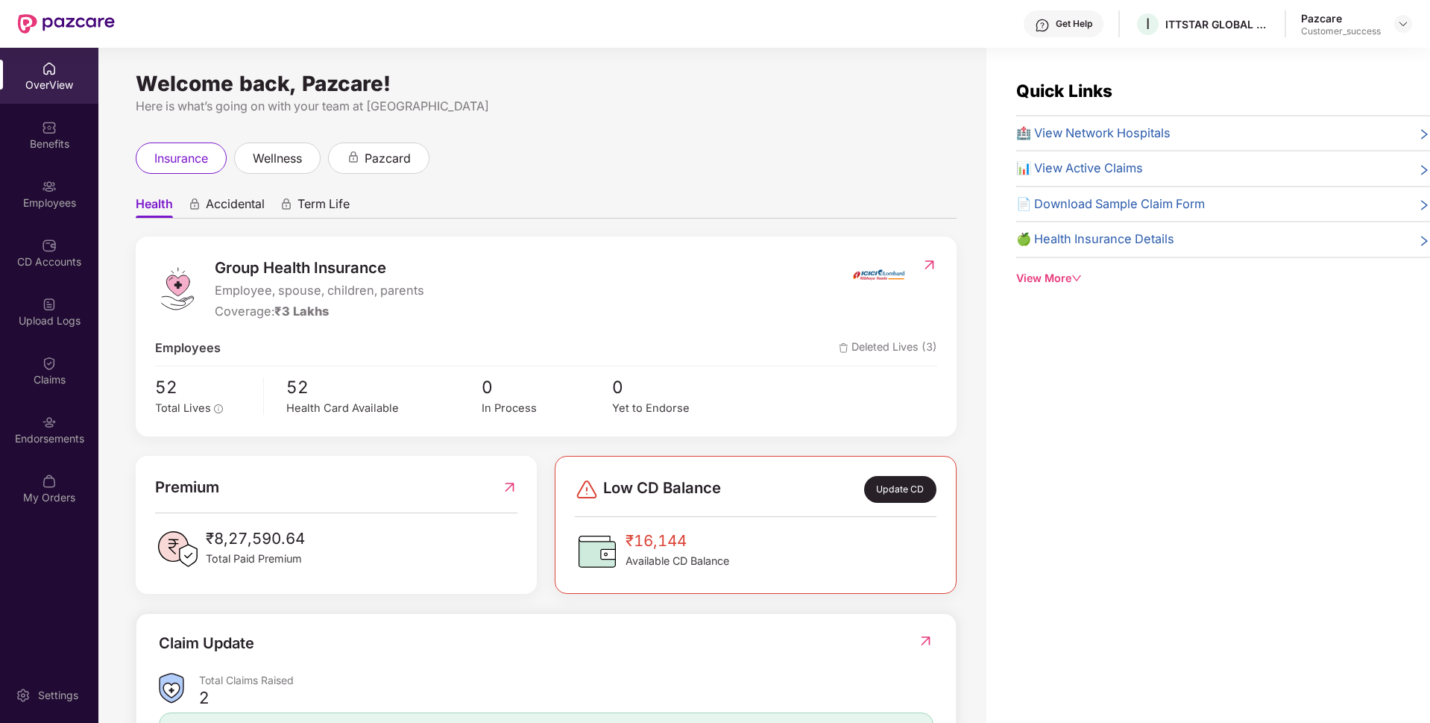
click at [0, 207] on div "Employees" at bounding box center [49, 202] width 98 height 15
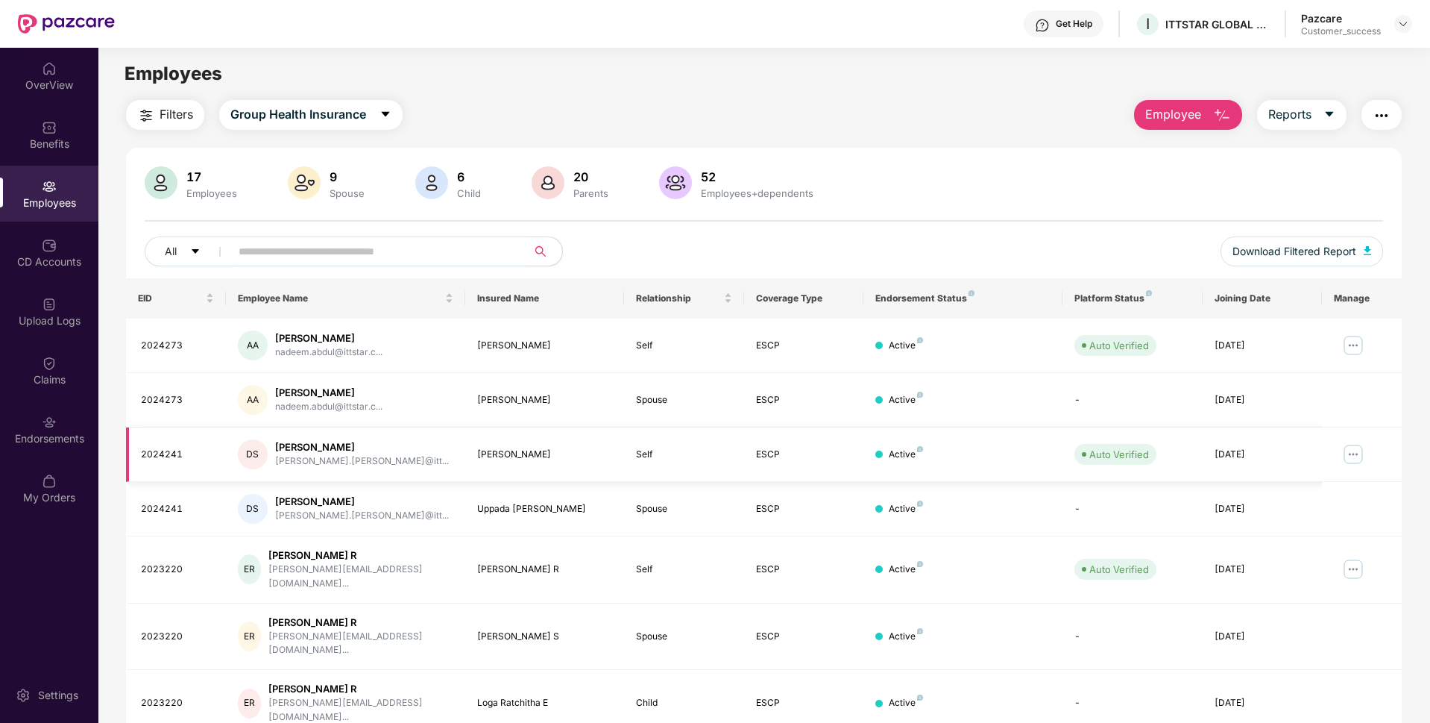
scroll to position [194, 0]
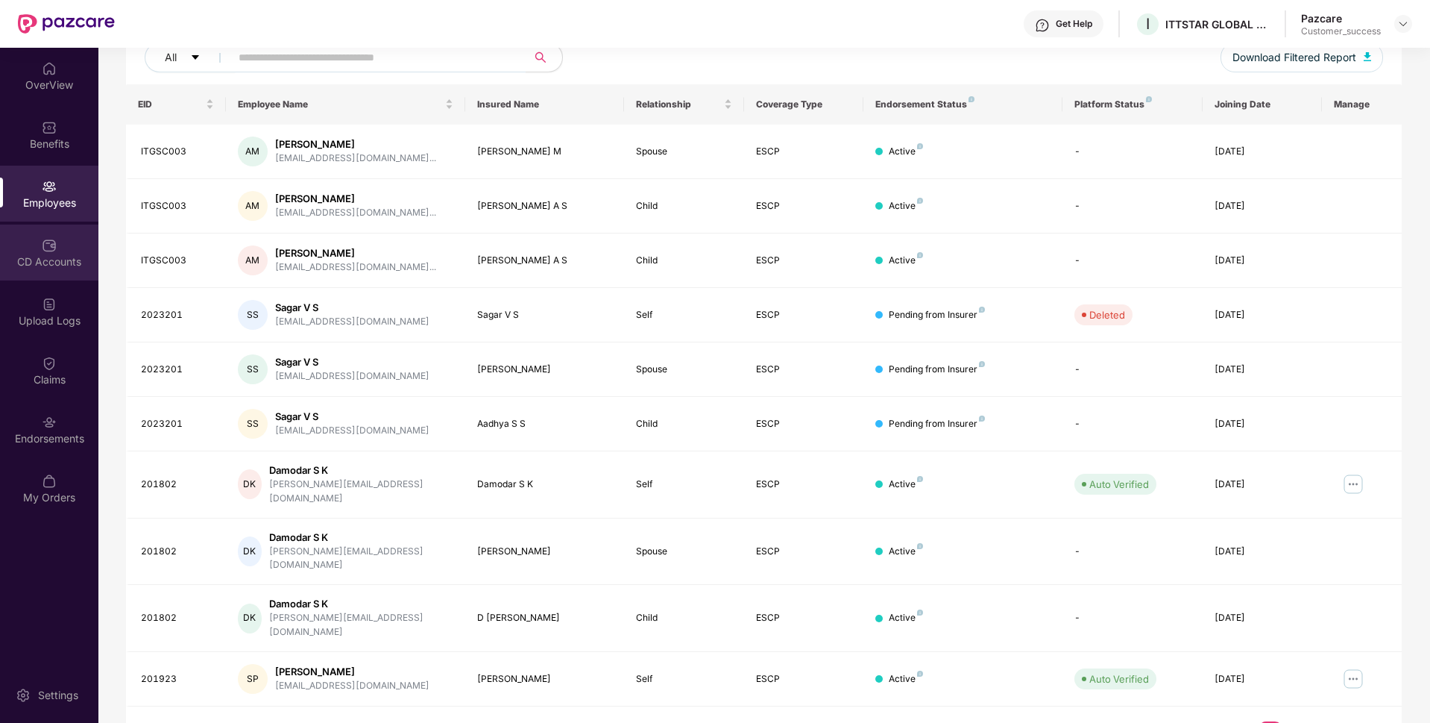
click at [0, 251] on div "CD Accounts" at bounding box center [49, 252] width 98 height 56
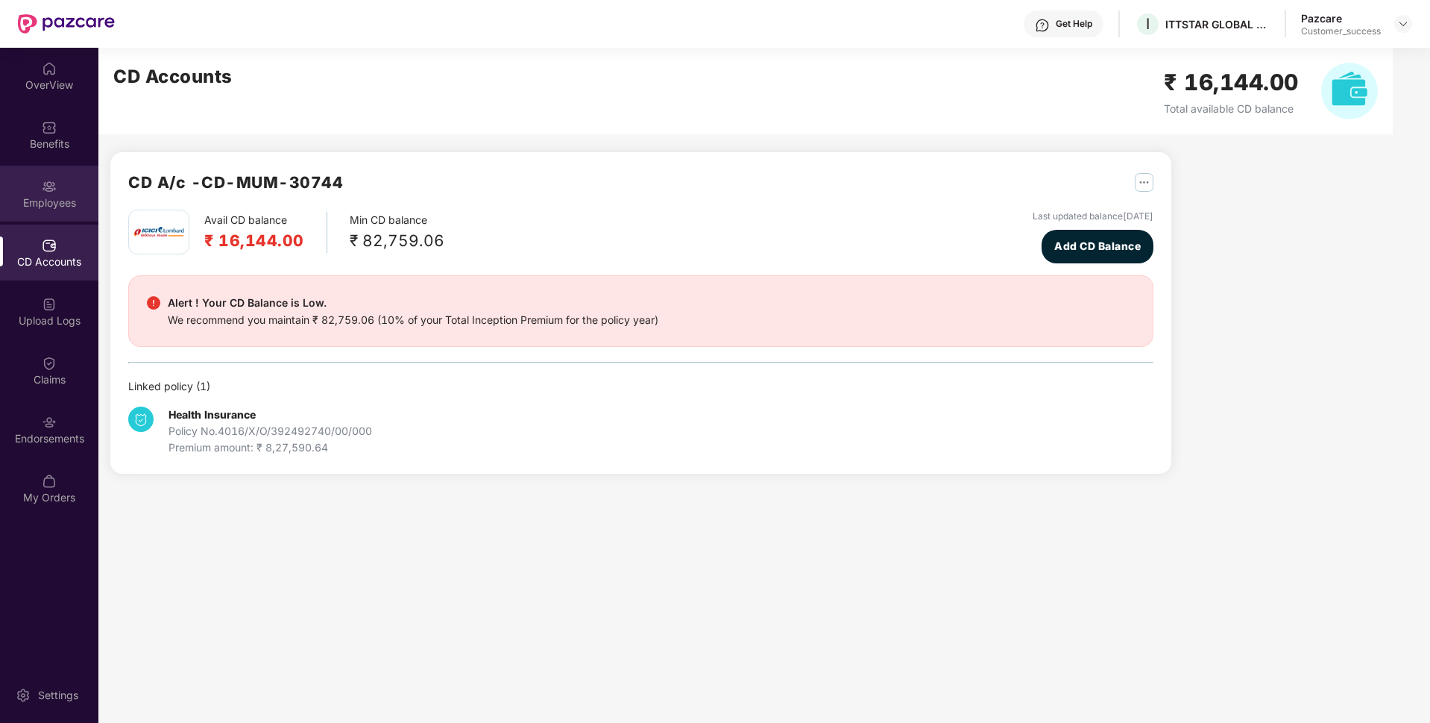
click at [0, 182] on div "Employees" at bounding box center [49, 194] width 98 height 56
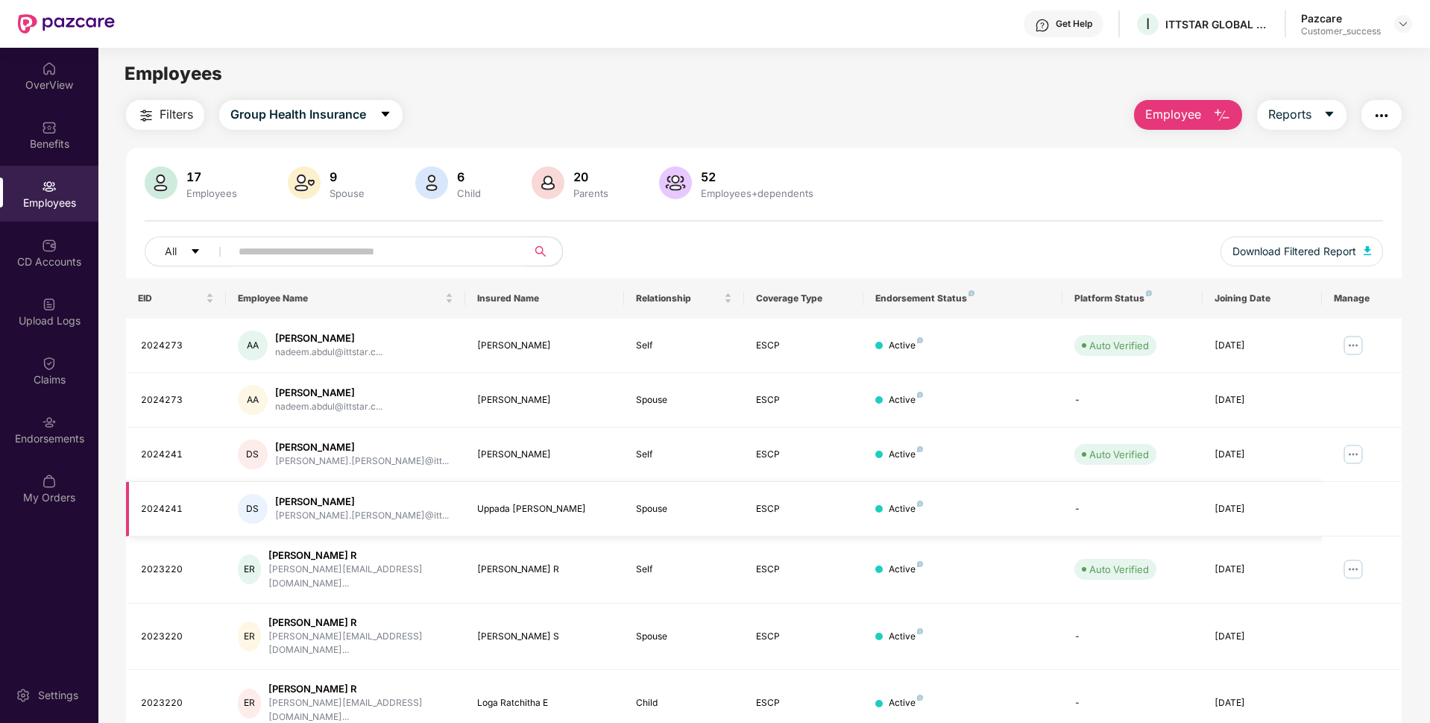
scroll to position [194, 0]
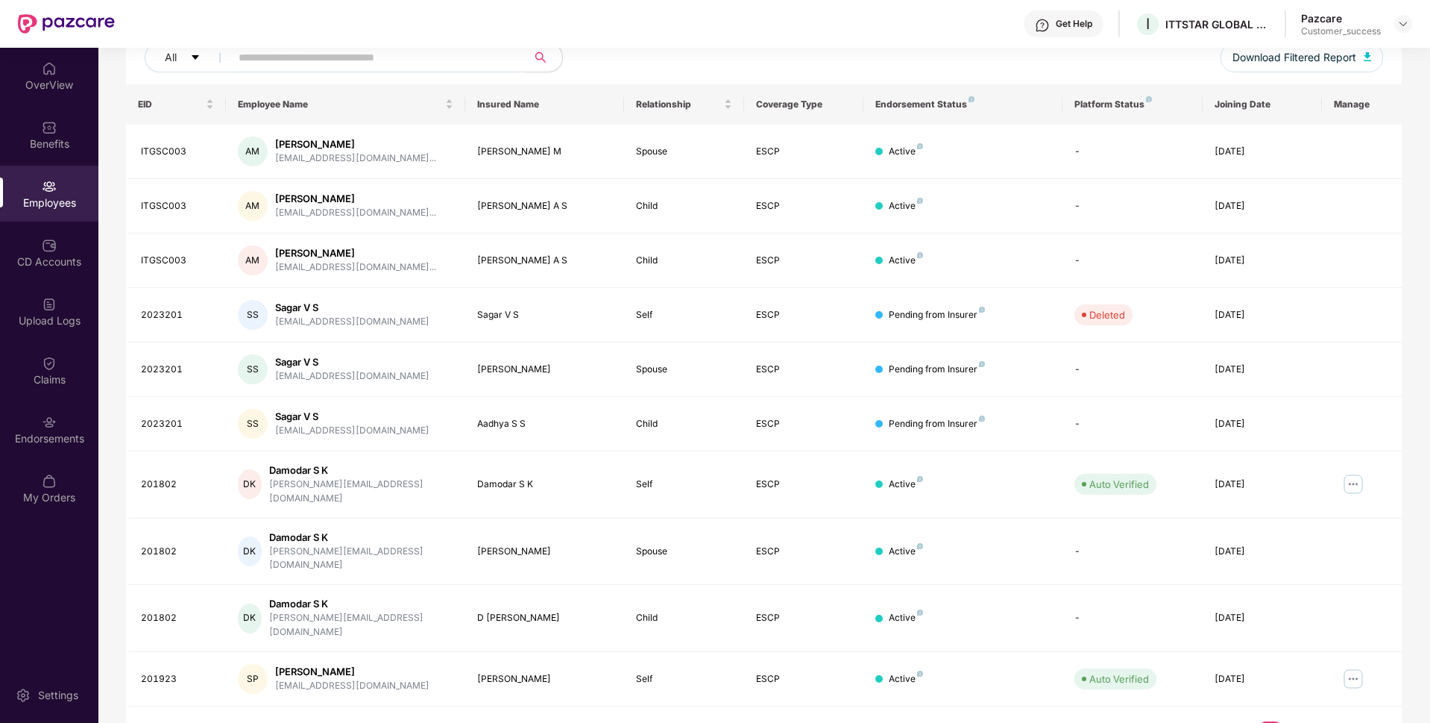
click at [1296, 721] on link "3" at bounding box center [1295, 732] width 24 height 22
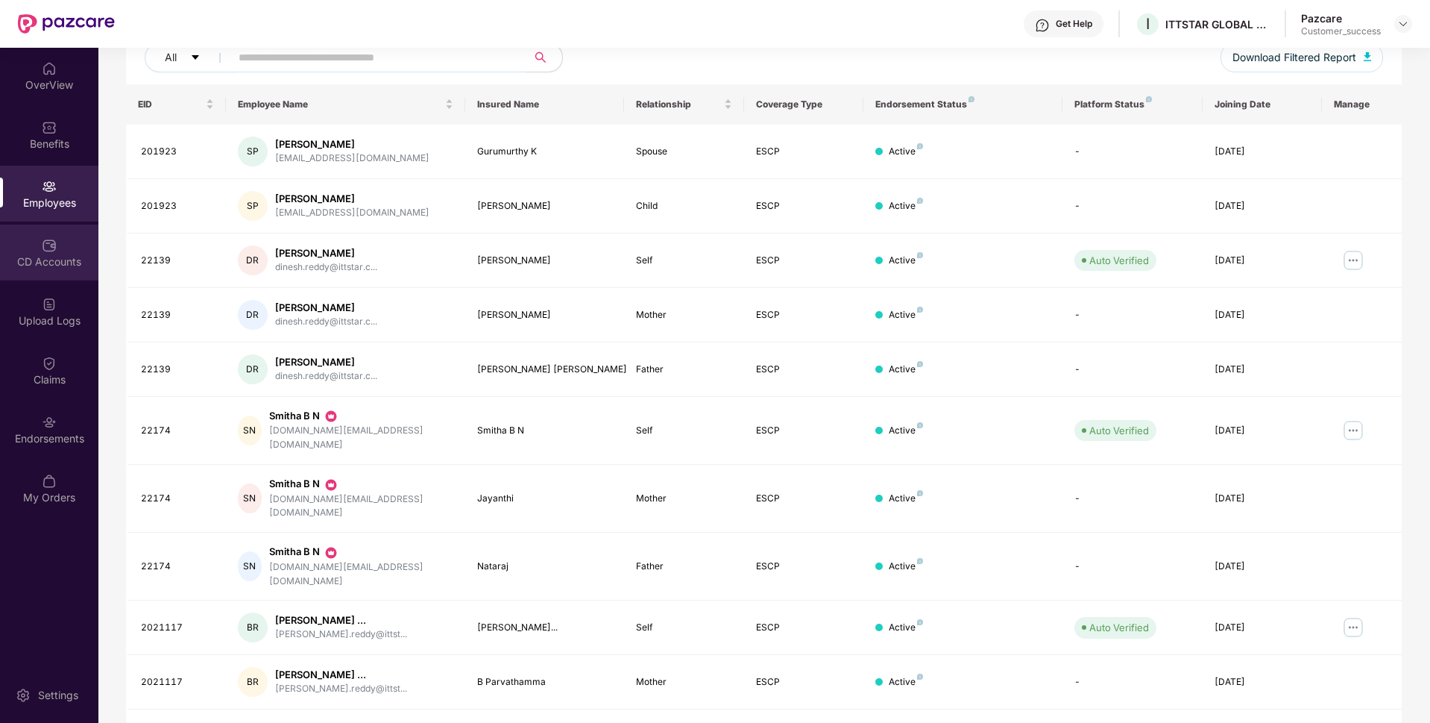
click at [0, 229] on div "CD Accounts" at bounding box center [49, 252] width 98 height 56
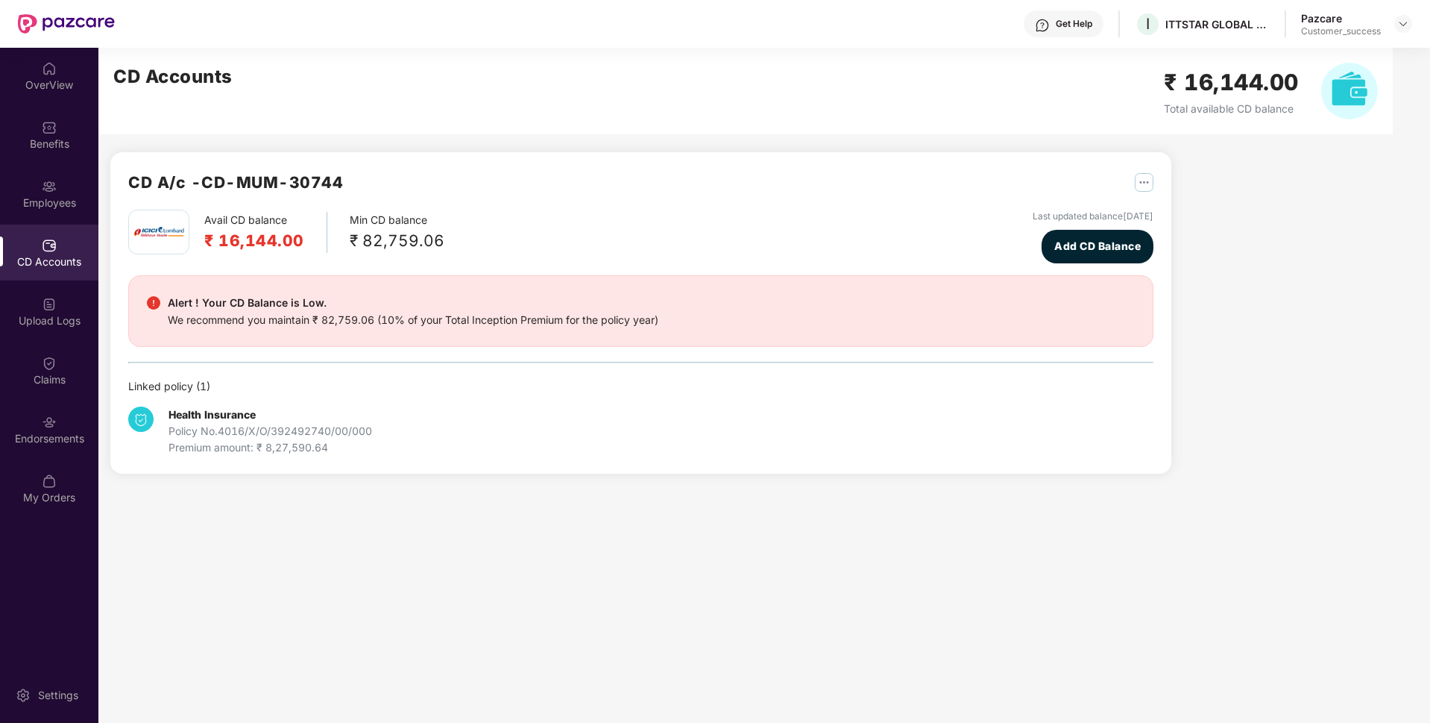
scroll to position [0, 0]
click at [0, 171] on div "Employees" at bounding box center [49, 194] width 98 height 56
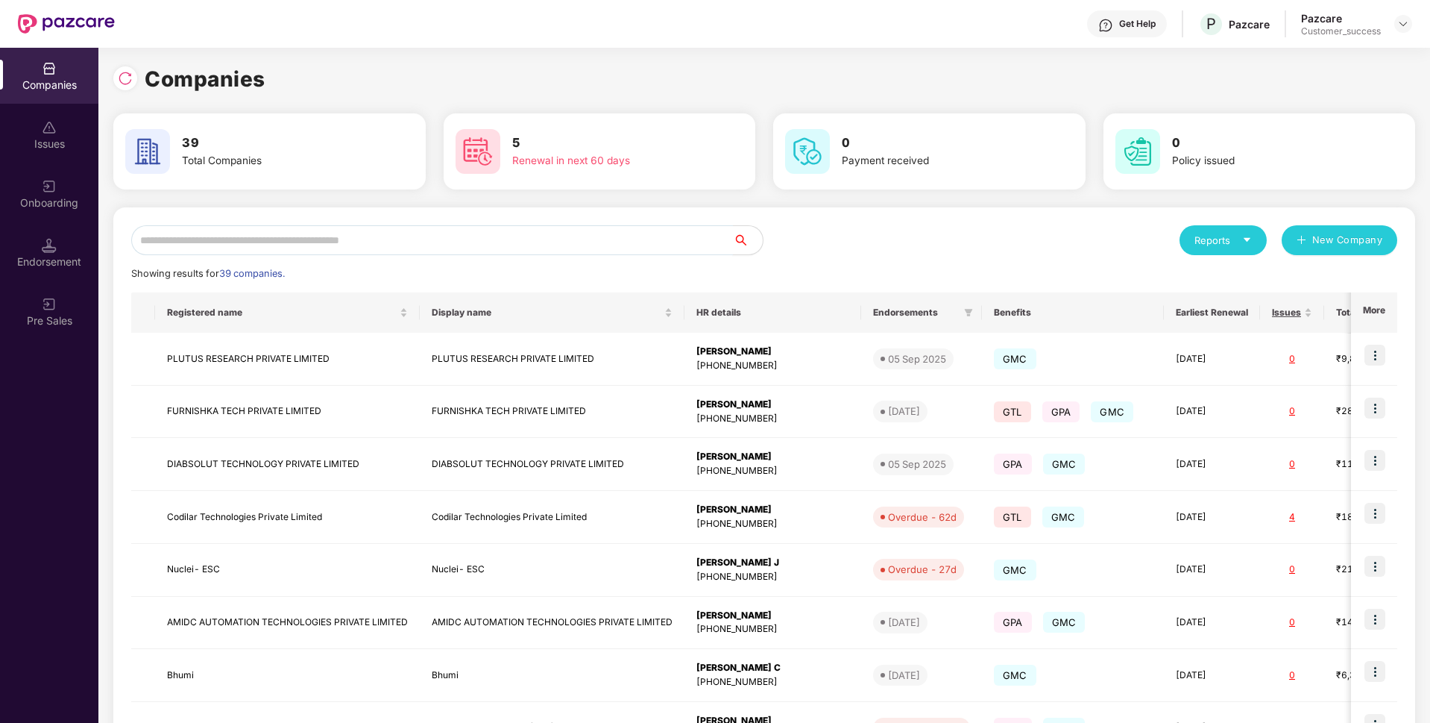
click at [475, 239] on input "text" at bounding box center [432, 240] width 602 height 30
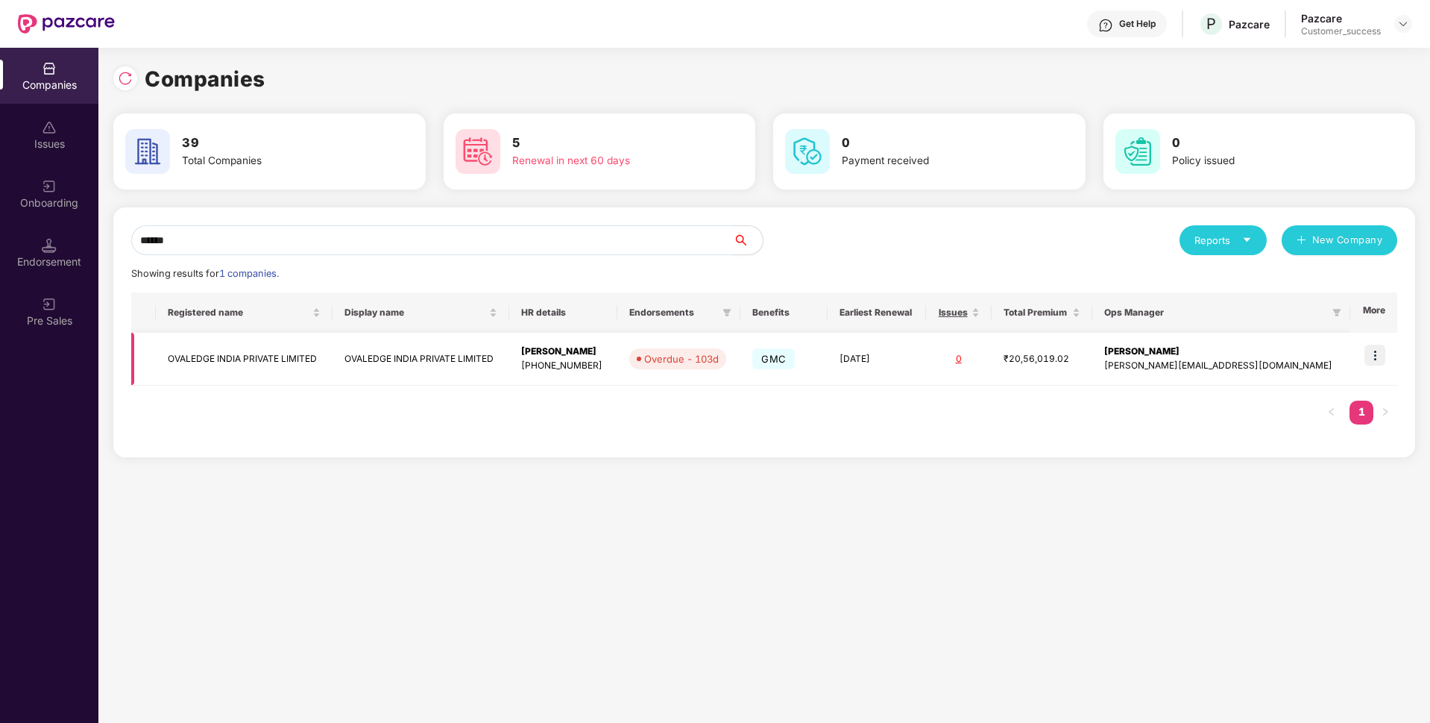
type input "******"
click at [268, 356] on td "OVALEDGE INDIA PRIVATE LIMITED" at bounding box center [244, 359] width 177 height 53
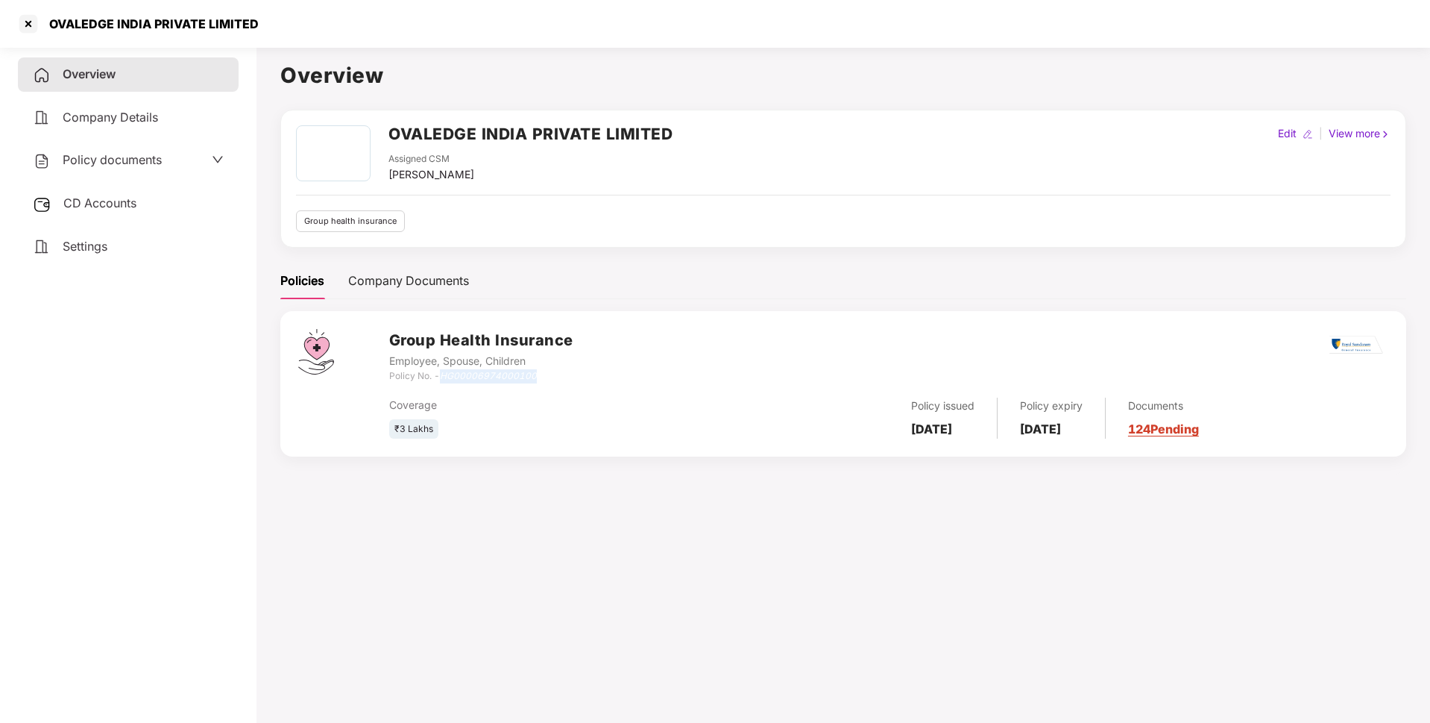
drag, startPoint x: 445, startPoint y: 379, endPoint x: 563, endPoint y: 374, distance: 117.9
click at [563, 374] on div "Policy No. - HG00006974000100" at bounding box center [481, 376] width 184 height 14
copy icon "HG00006974000100"
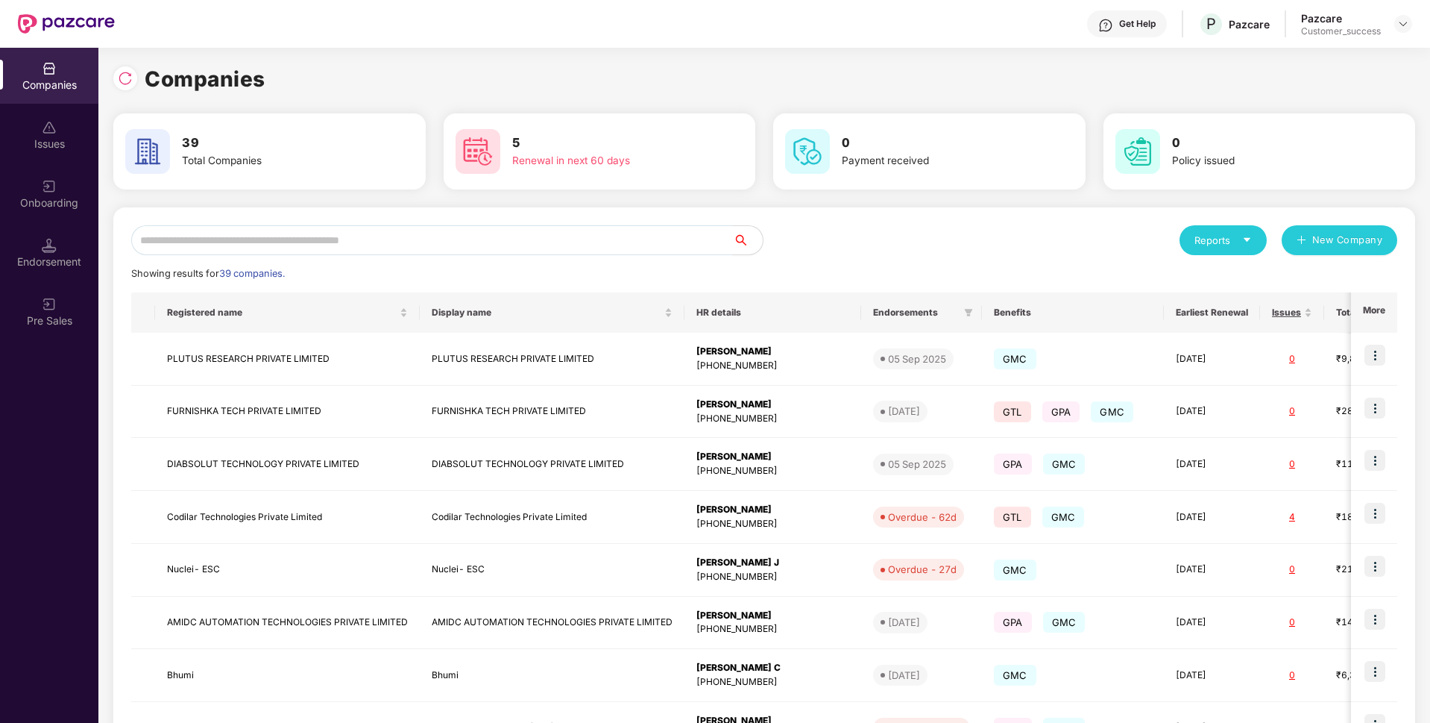
click at [417, 234] on input "text" at bounding box center [432, 240] width 602 height 30
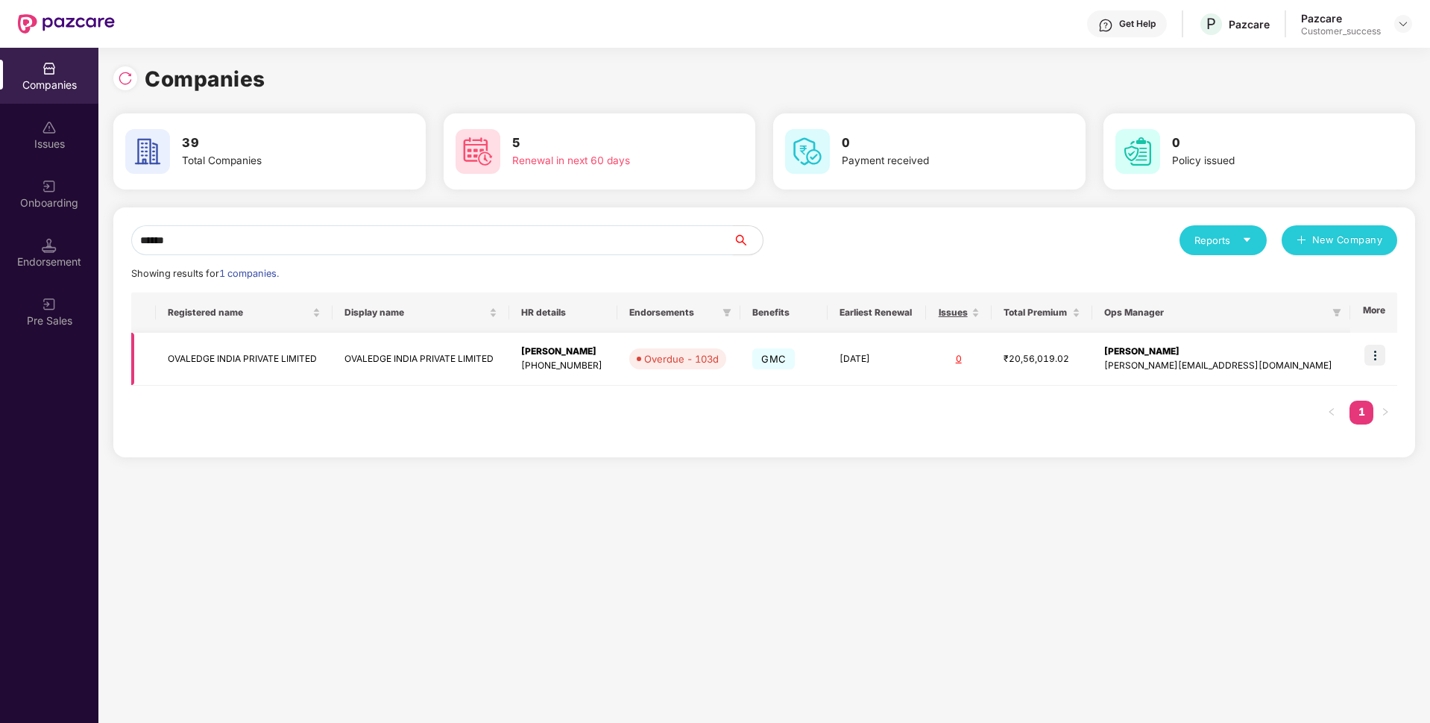
type input "******"
click at [1374, 352] on img at bounding box center [1375, 355] width 21 height 21
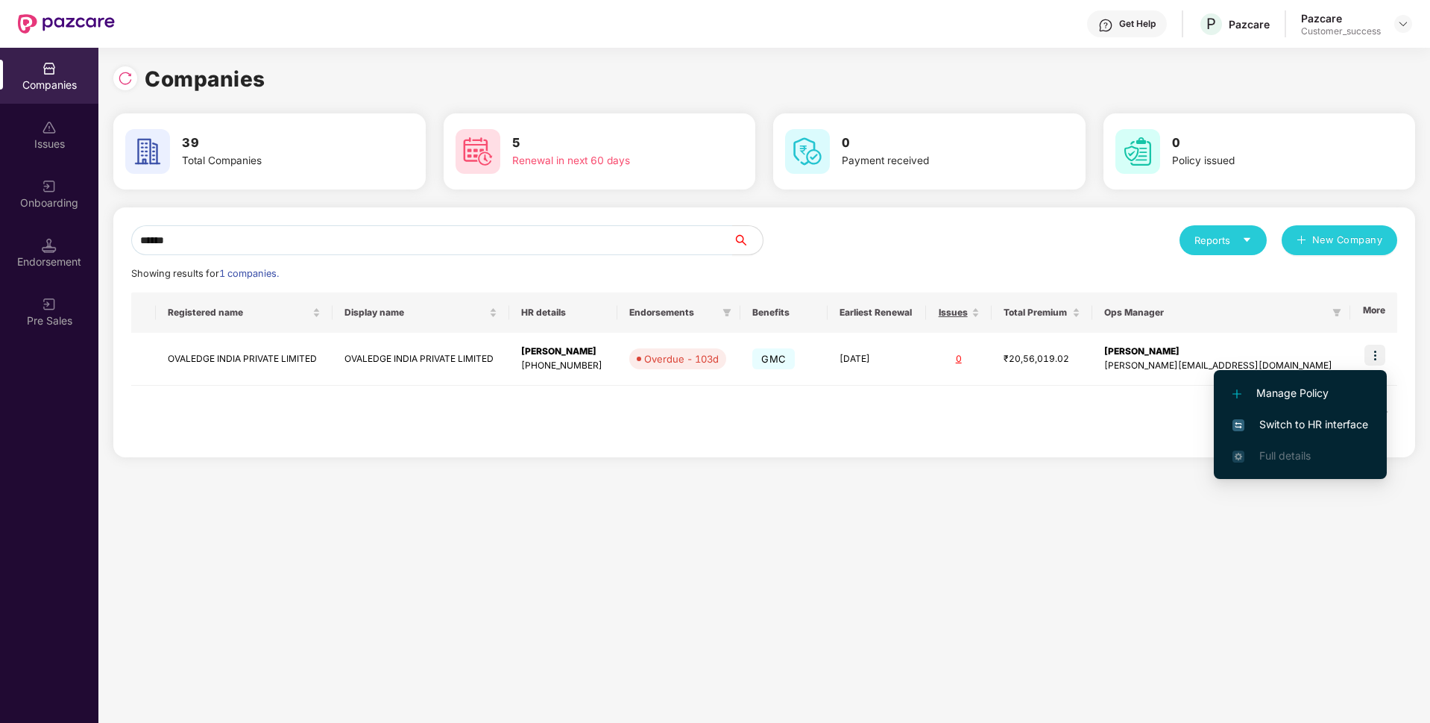
click at [1236, 424] on img at bounding box center [1239, 425] width 12 height 12
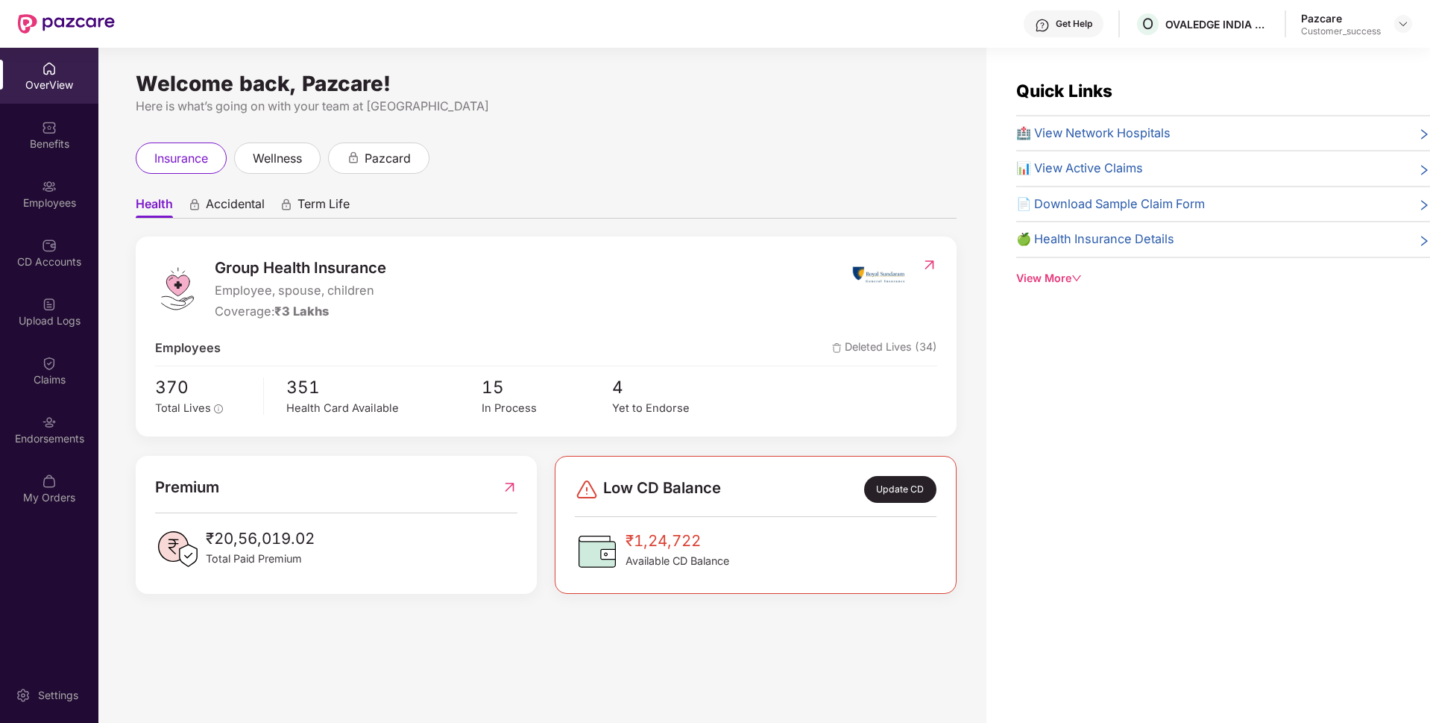
click at [0, 206] on div "Employees" at bounding box center [49, 202] width 98 height 15
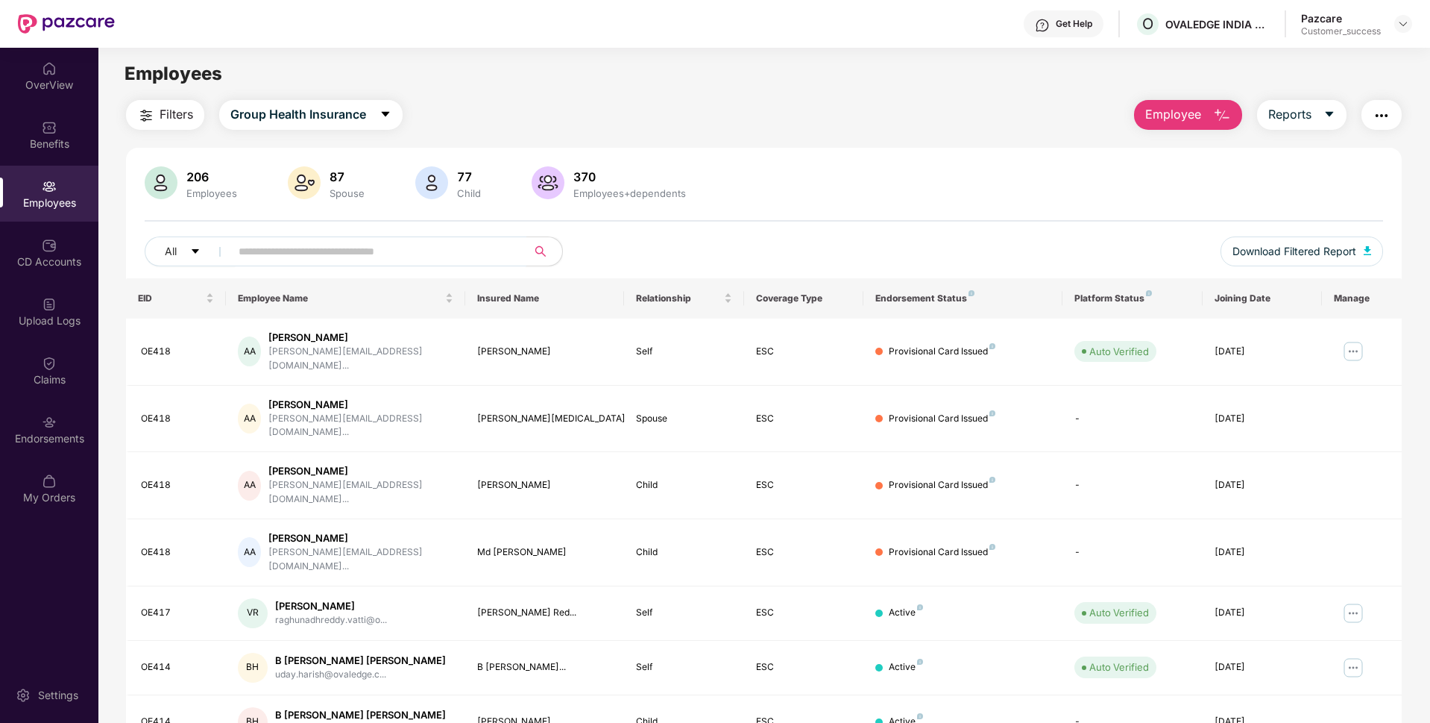
click at [418, 254] on input "text" at bounding box center [373, 251] width 268 height 22
